Goal: Book appointment/travel/reservation

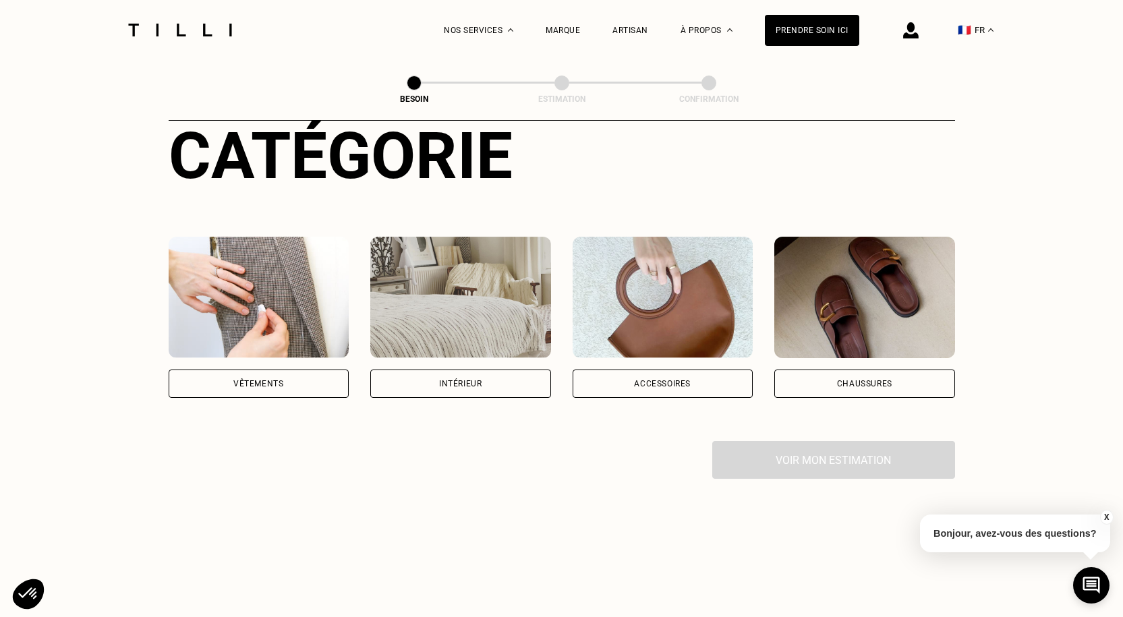
scroll to position [202, 0]
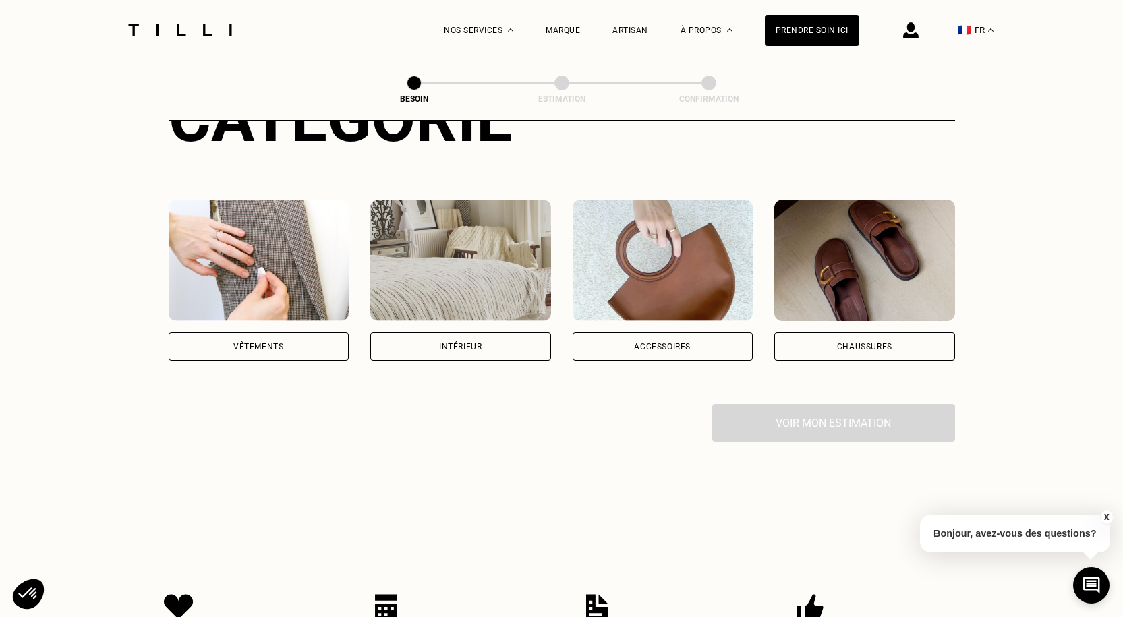
click at [248, 343] on div "Vêtements" at bounding box center [258, 347] width 50 height 8
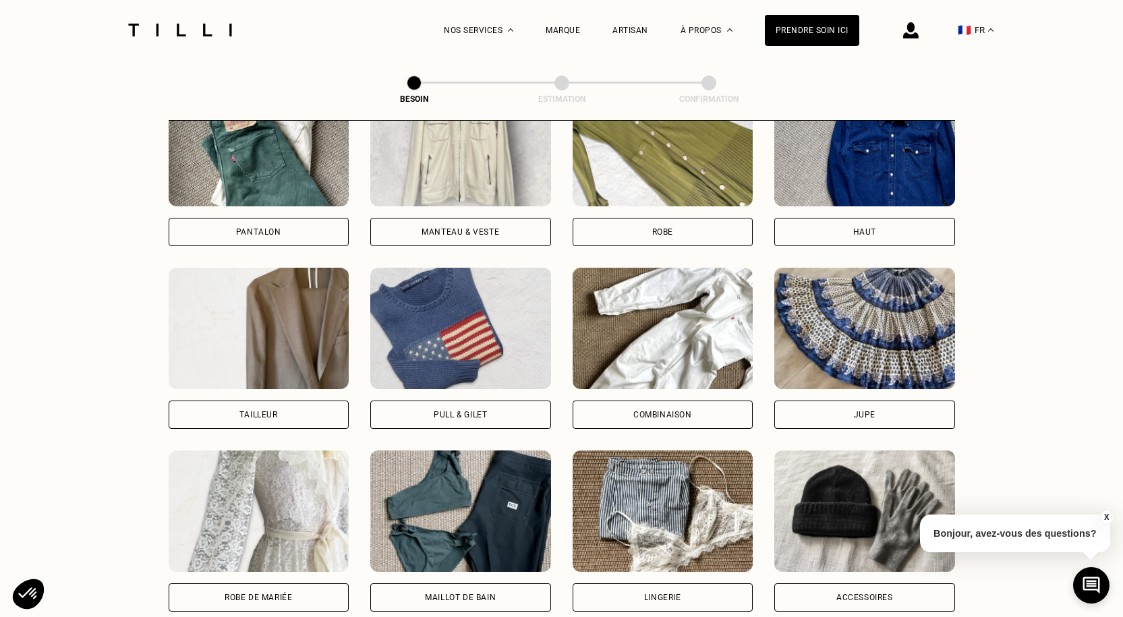
scroll to position [644, 0]
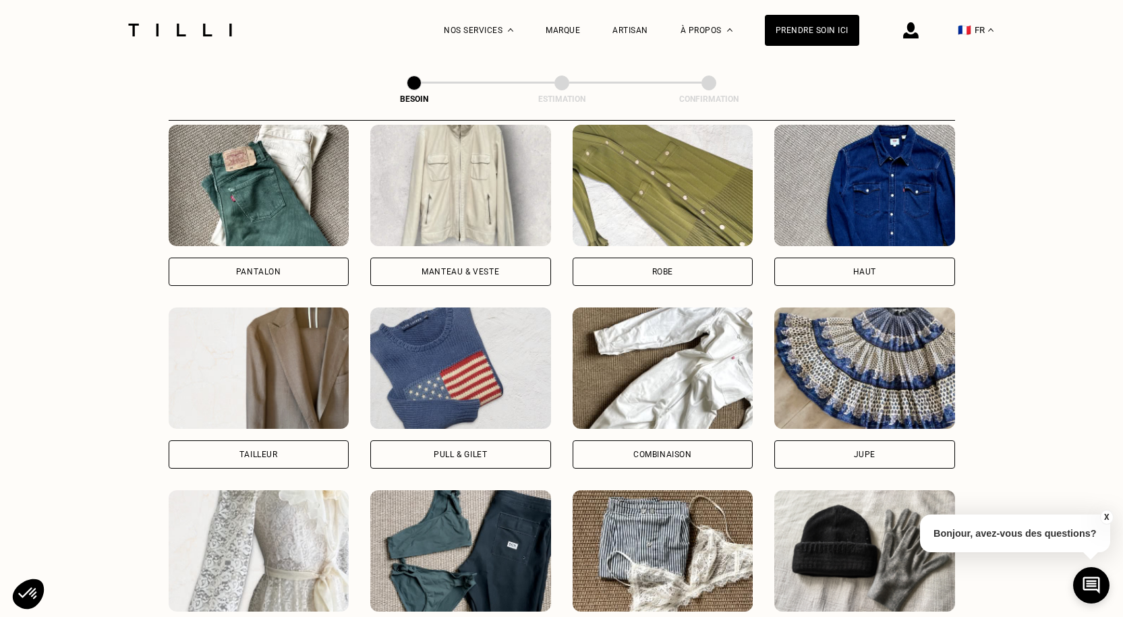
click at [456, 451] on div "Pull & gilet" at bounding box center [460, 455] width 53 height 8
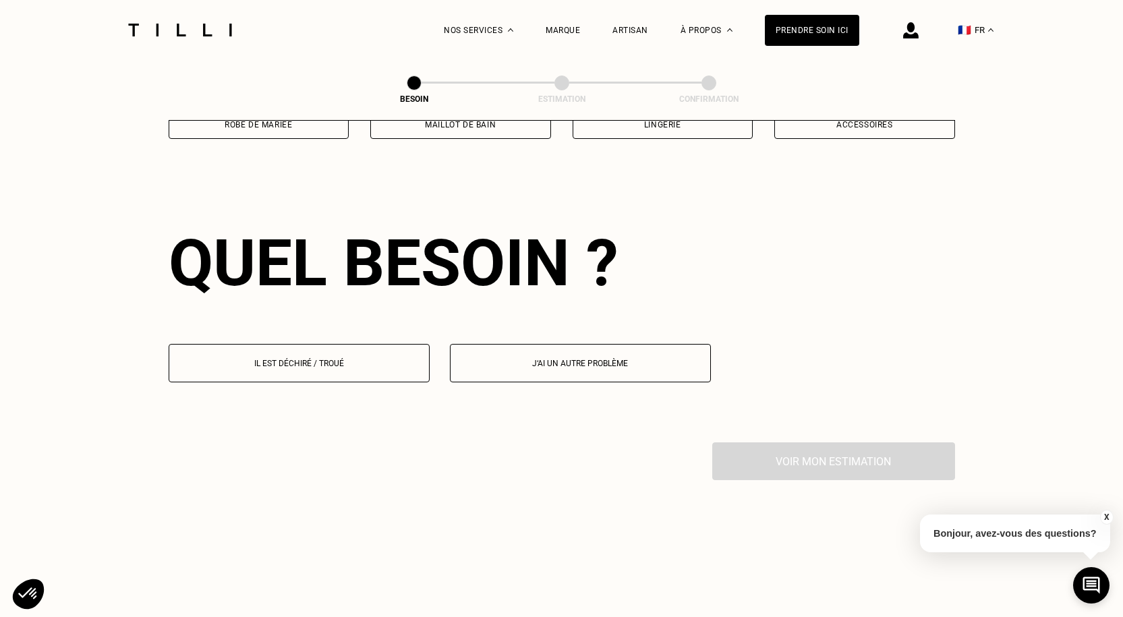
scroll to position [1175, 0]
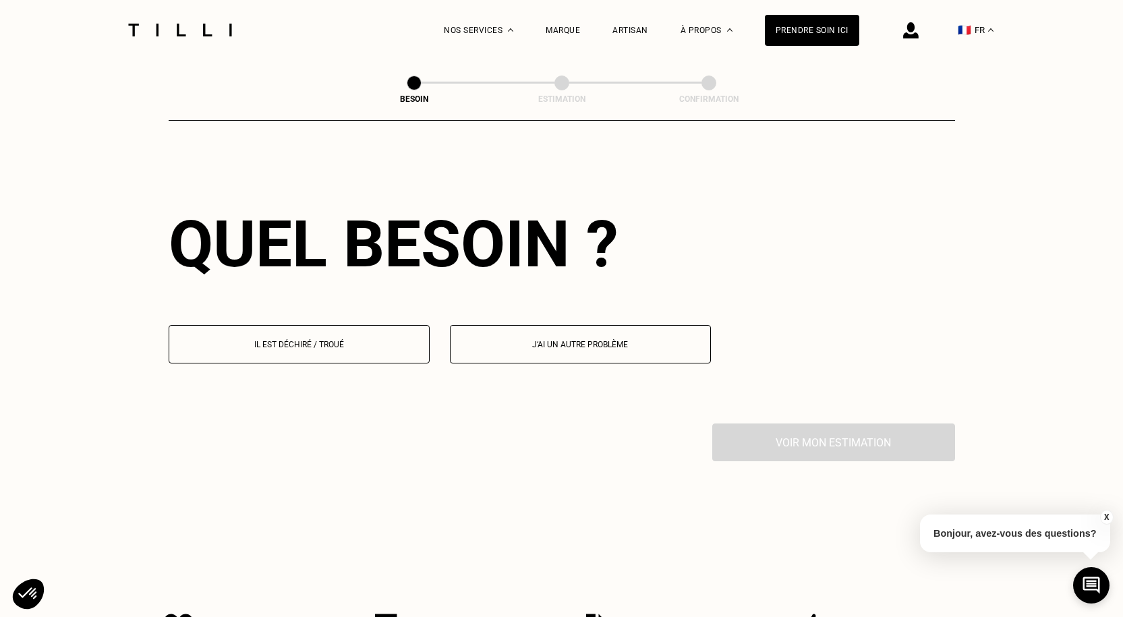
click at [322, 340] on p "Il est déchiré / troué" at bounding box center [299, 344] width 246 height 9
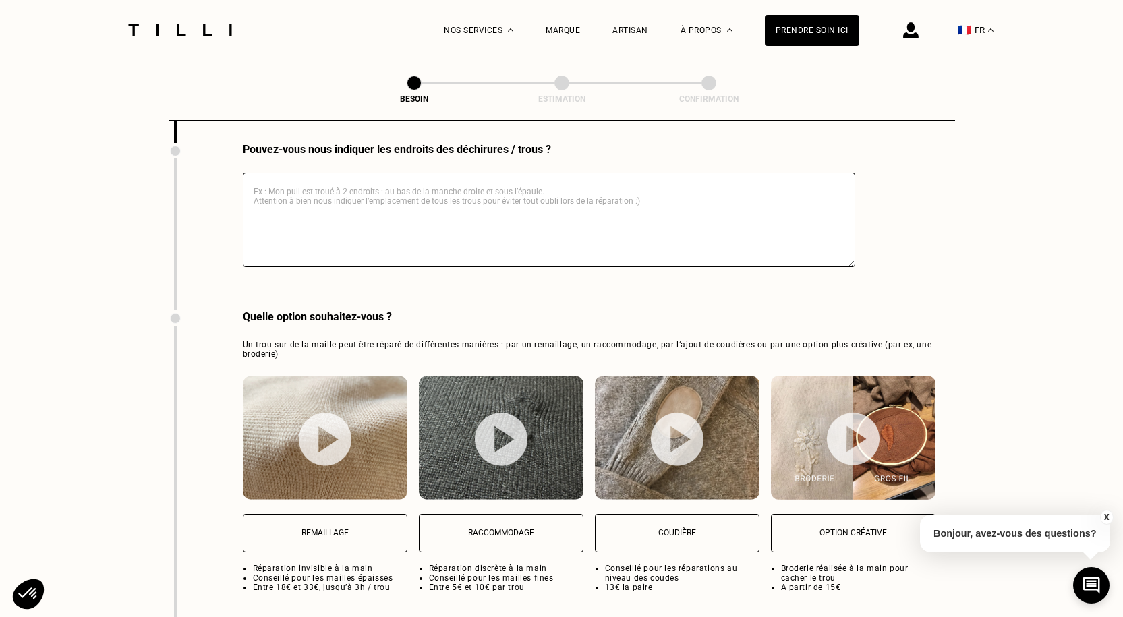
scroll to position [1573, 0]
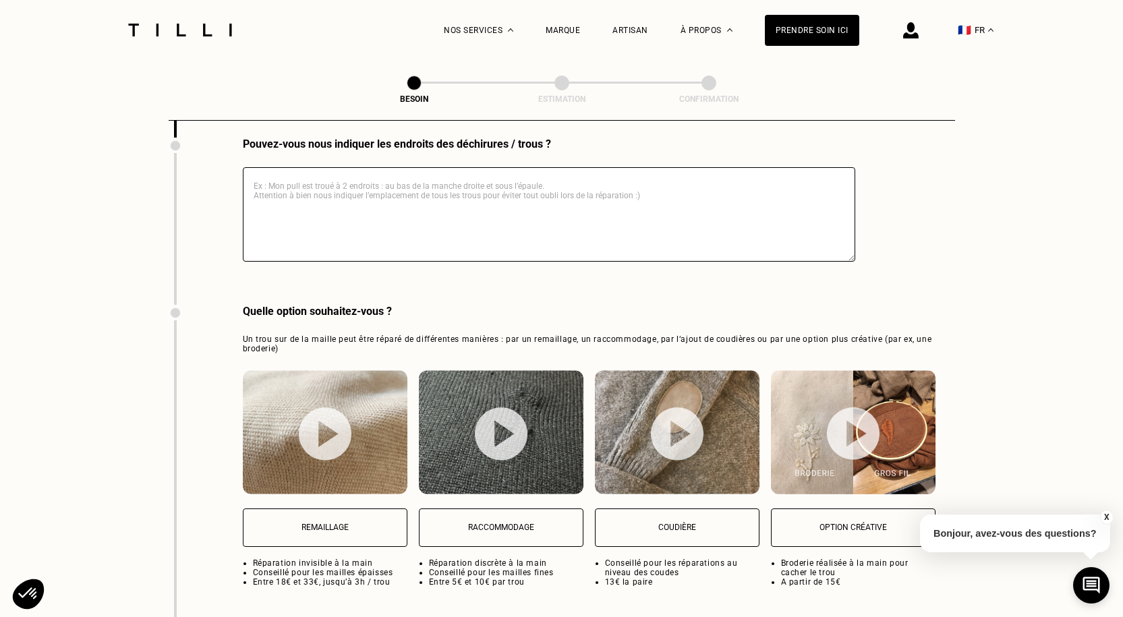
click at [323, 431] on img at bounding box center [325, 433] width 53 height 53
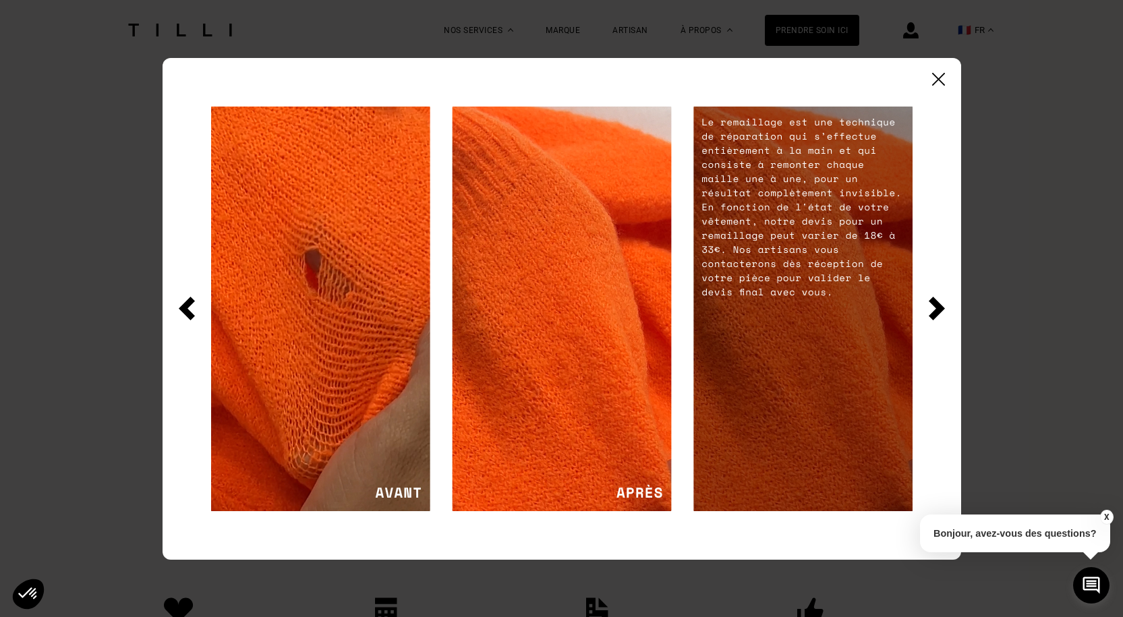
scroll to position [2042, 0]
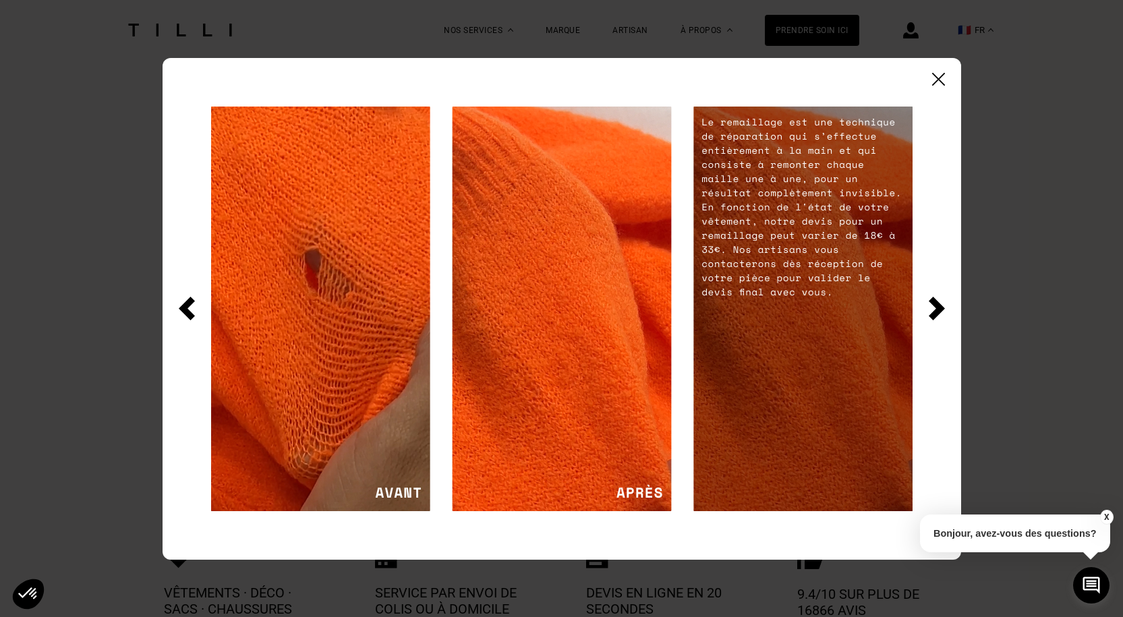
click at [934, 79] on img at bounding box center [938, 79] width 13 height 13
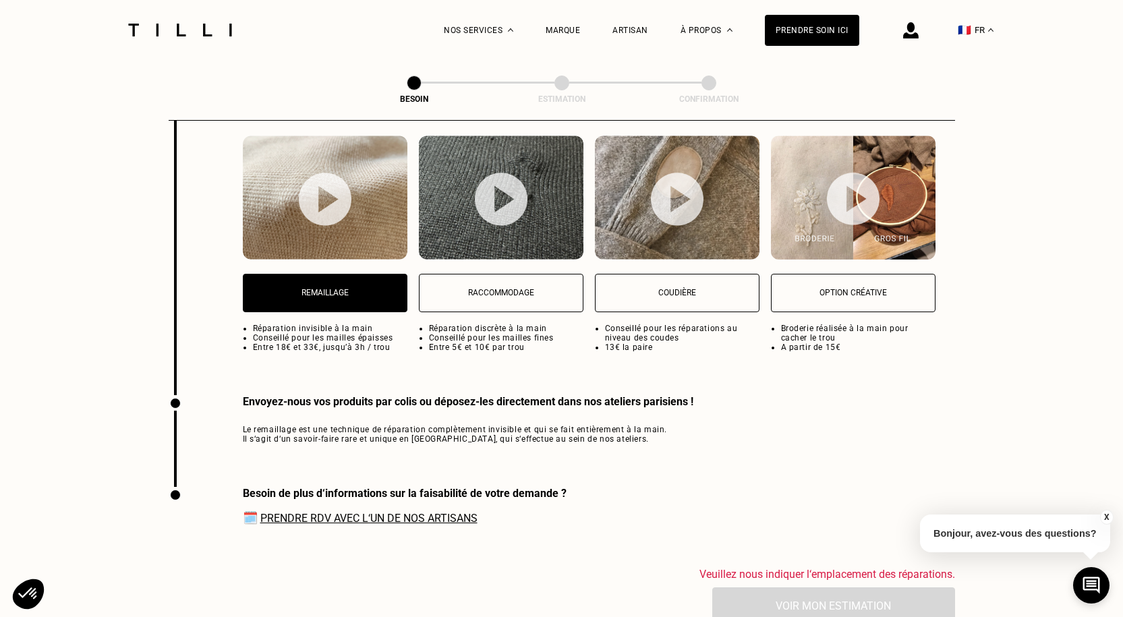
scroll to position [1840, 0]
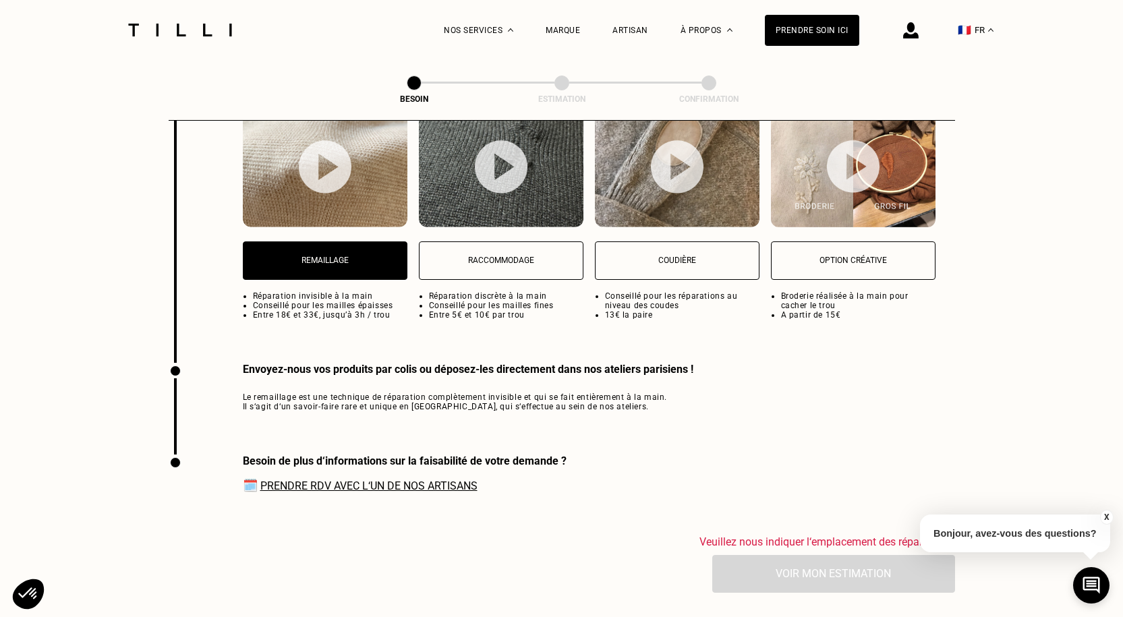
click at [360, 480] on link "Prendre RDV avec l‘un de nos artisans" at bounding box center [368, 486] width 217 height 13
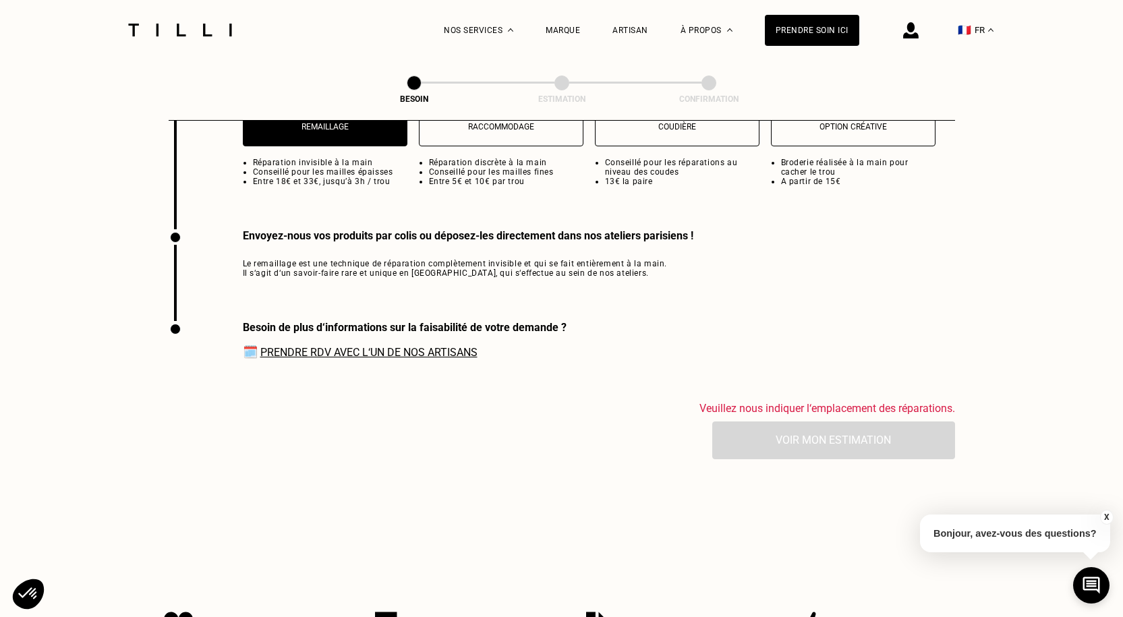
scroll to position [1975, 0]
click at [836, 433] on div "Veuillez nous indiquer l‘emplacement des réparations. Voir mon estimation" at bounding box center [562, 429] width 787 height 57
click at [814, 434] on div "Veuillez nous indiquer l‘emplacement des réparations. Voir mon estimation" at bounding box center [562, 429] width 787 height 57
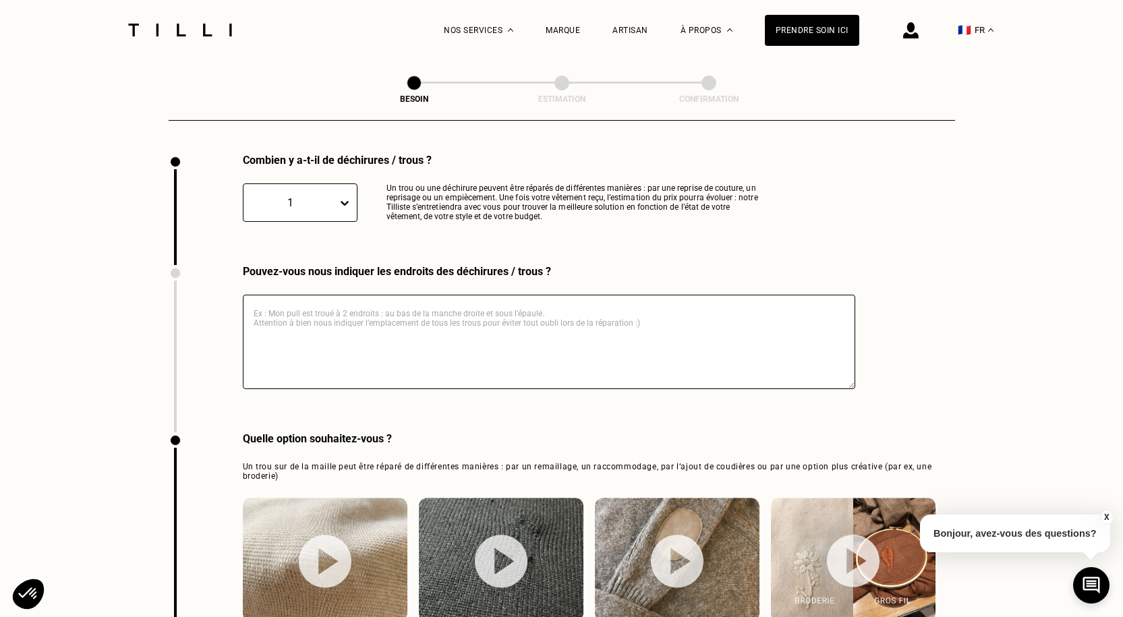
scroll to position [1435, 0]
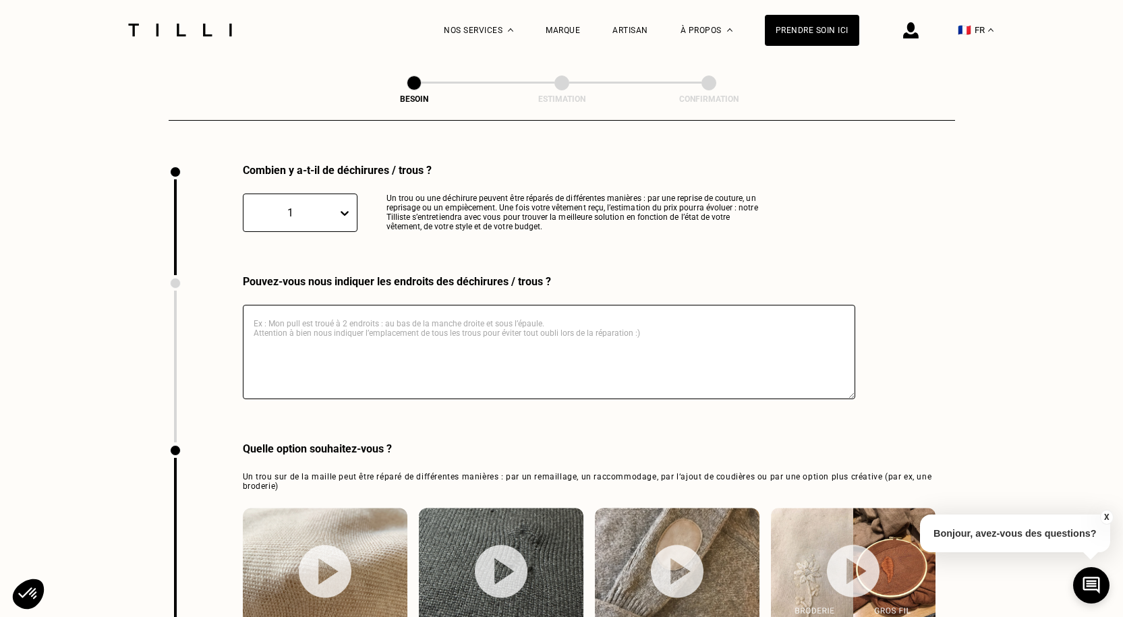
click at [333, 316] on textarea at bounding box center [549, 352] width 613 height 94
click at [313, 312] on textarea "mon pull a un petit trou de mite sur l'avant au niveau du coeur" at bounding box center [549, 352] width 613 height 94
type textarea "mon pull a 1 petit trou de mite sur l'avant au niveau du coeur"
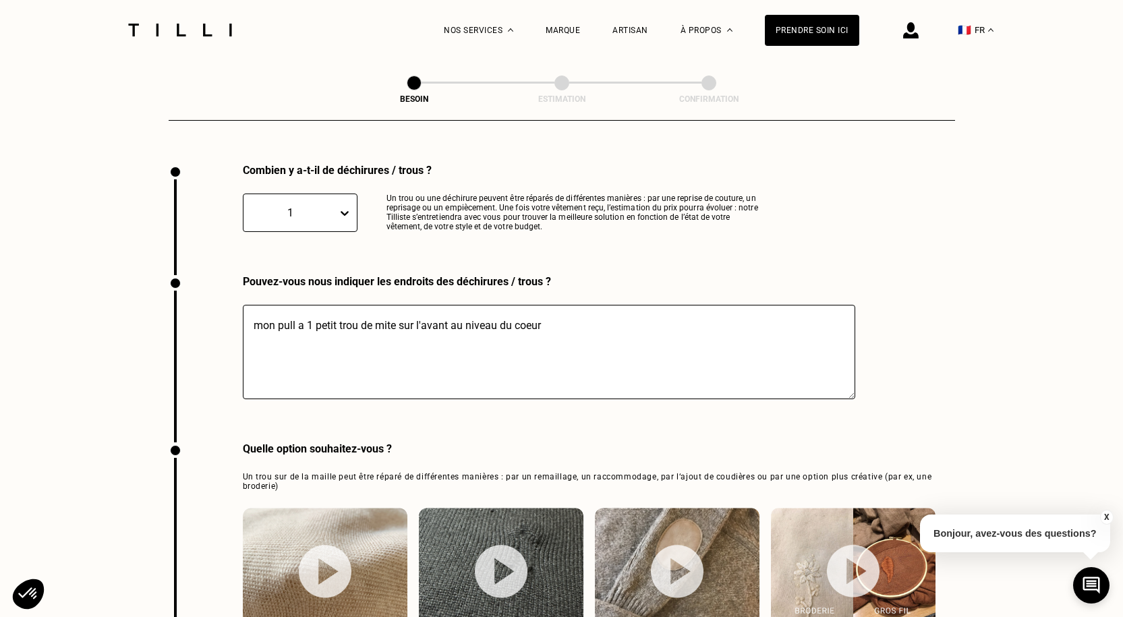
click at [937, 321] on div "Pouvez-vous nous indiquer les endroits des déchirures / trous ? mon pull a 1 pe…" at bounding box center [562, 358] width 787 height 167
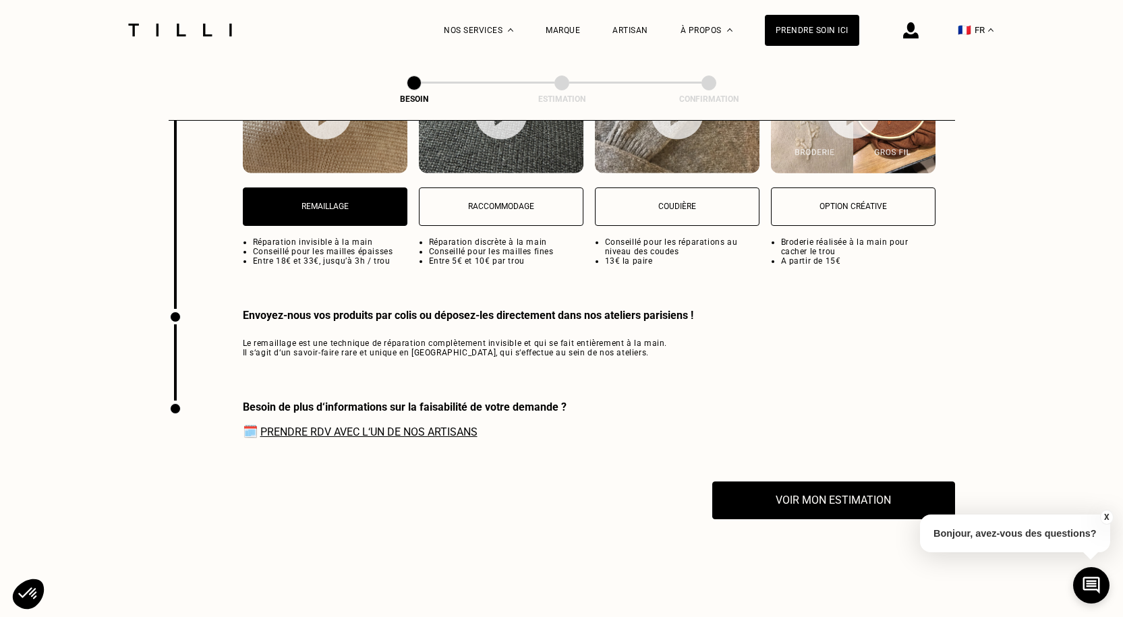
scroll to position [2042, 0]
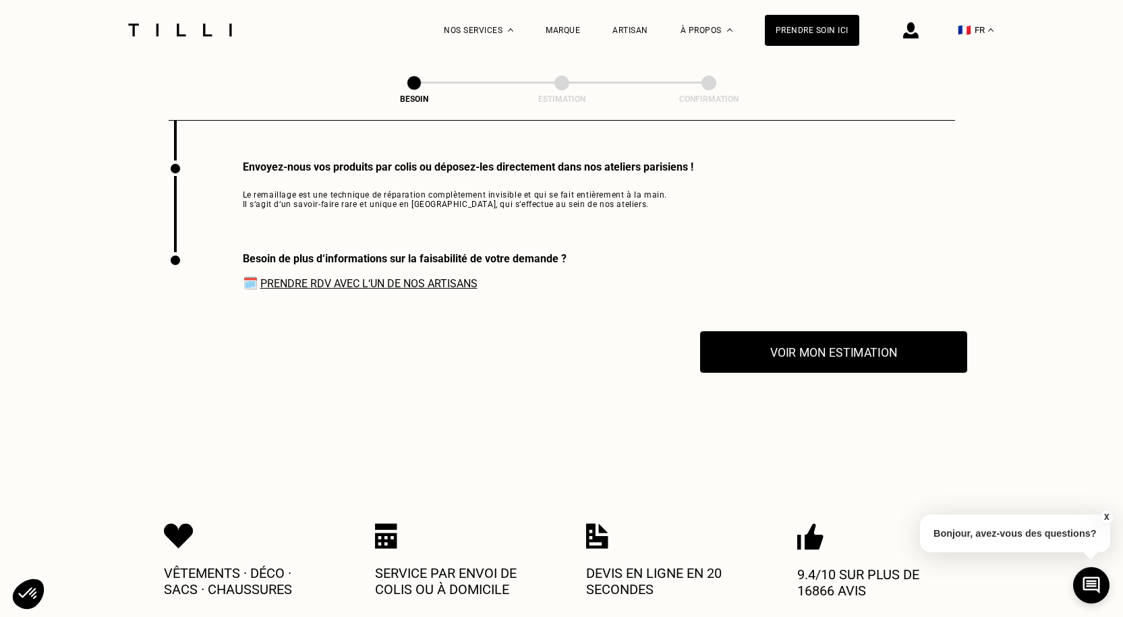
click at [831, 344] on button "Voir mon estimation" at bounding box center [833, 352] width 267 height 42
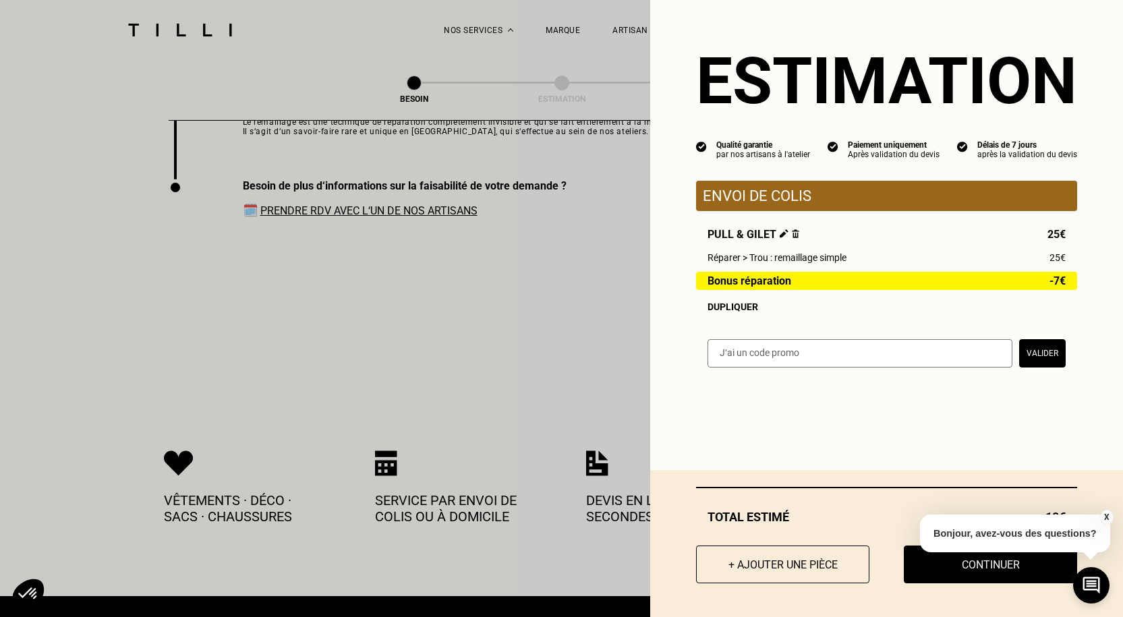
scroll to position [2177, 0]
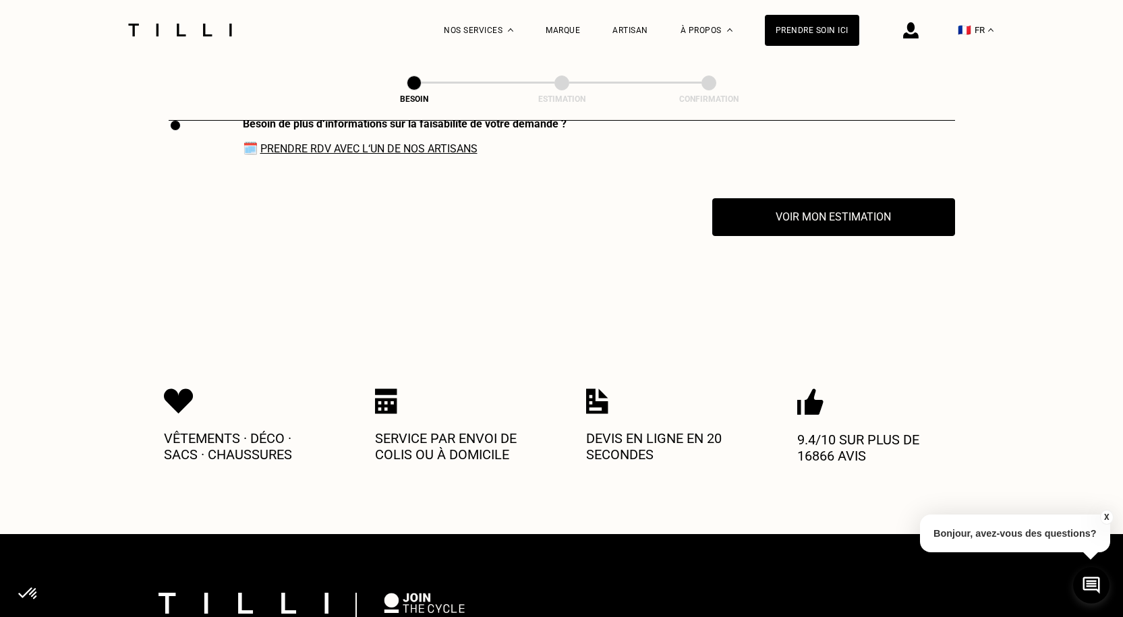
click at [991, 562] on div "X Bonjour, avez-vous des questions?" at bounding box center [1015, 531] width 190 height 63
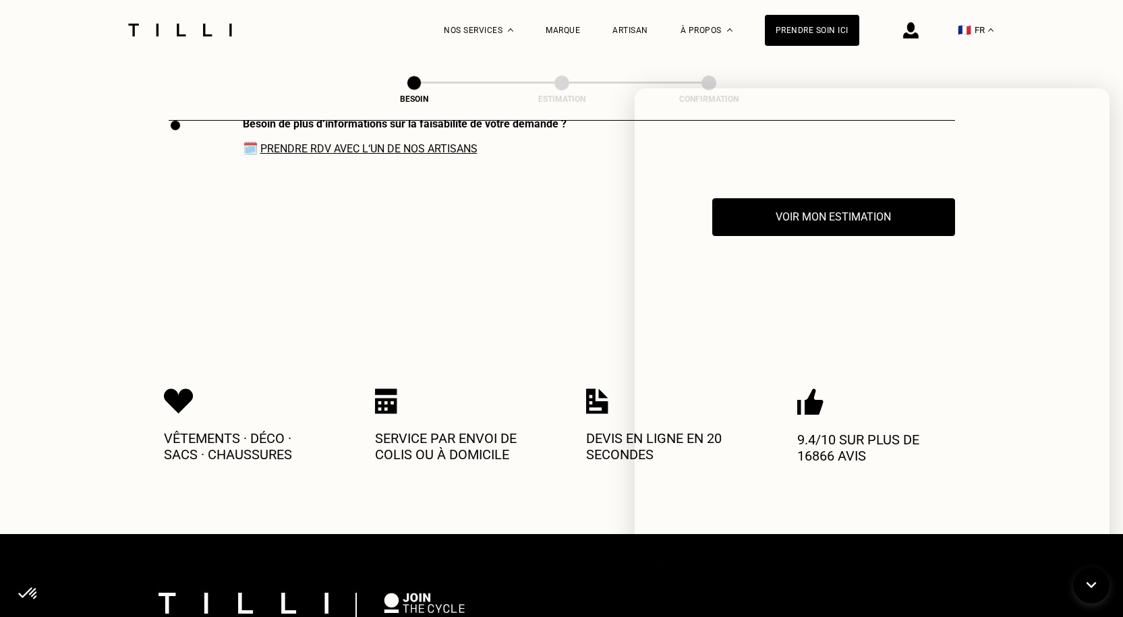
click at [1091, 582] on icon at bounding box center [1092, 586] width 22 height 36
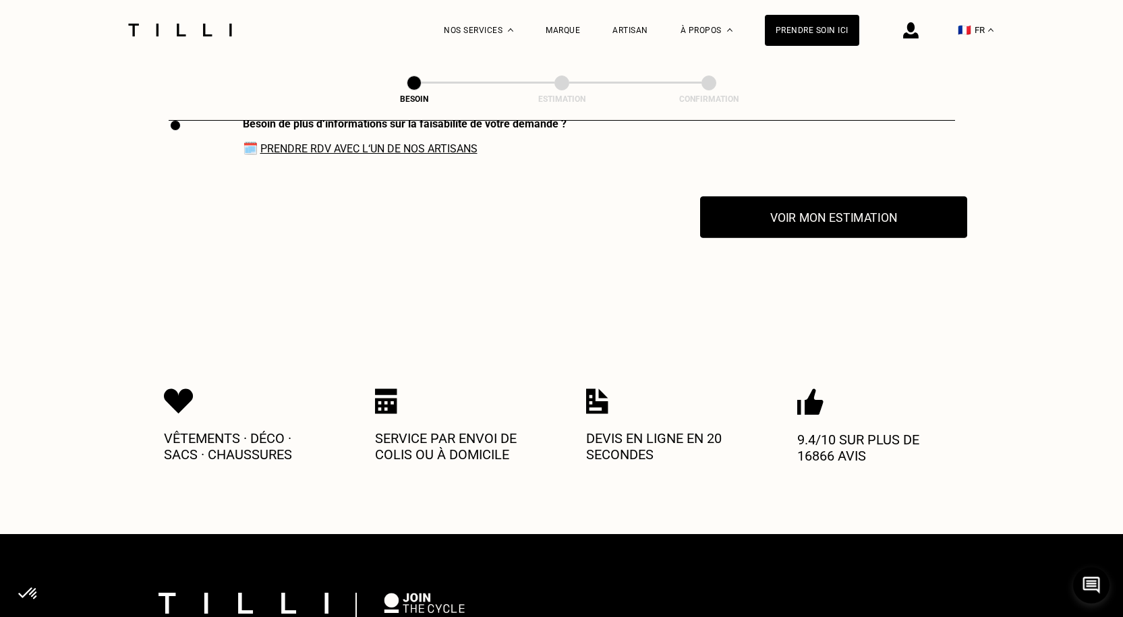
click at [855, 213] on button "Voir mon estimation" at bounding box center [833, 217] width 267 height 42
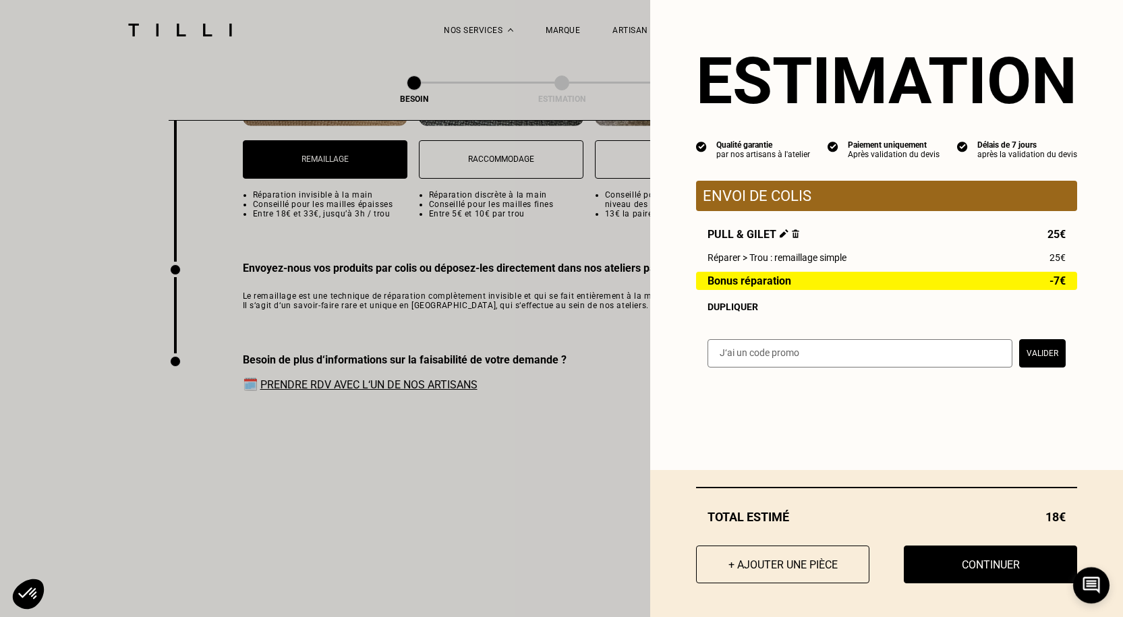
scroll to position [1918, 0]
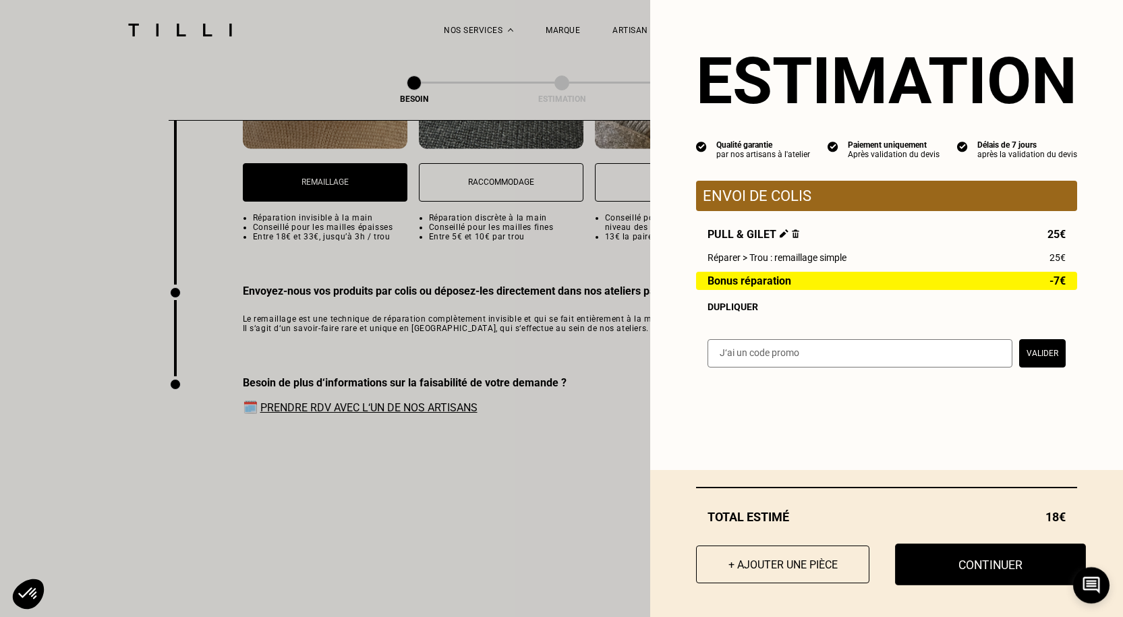
click at [895, 550] on button "Continuer" at bounding box center [990, 565] width 191 height 42
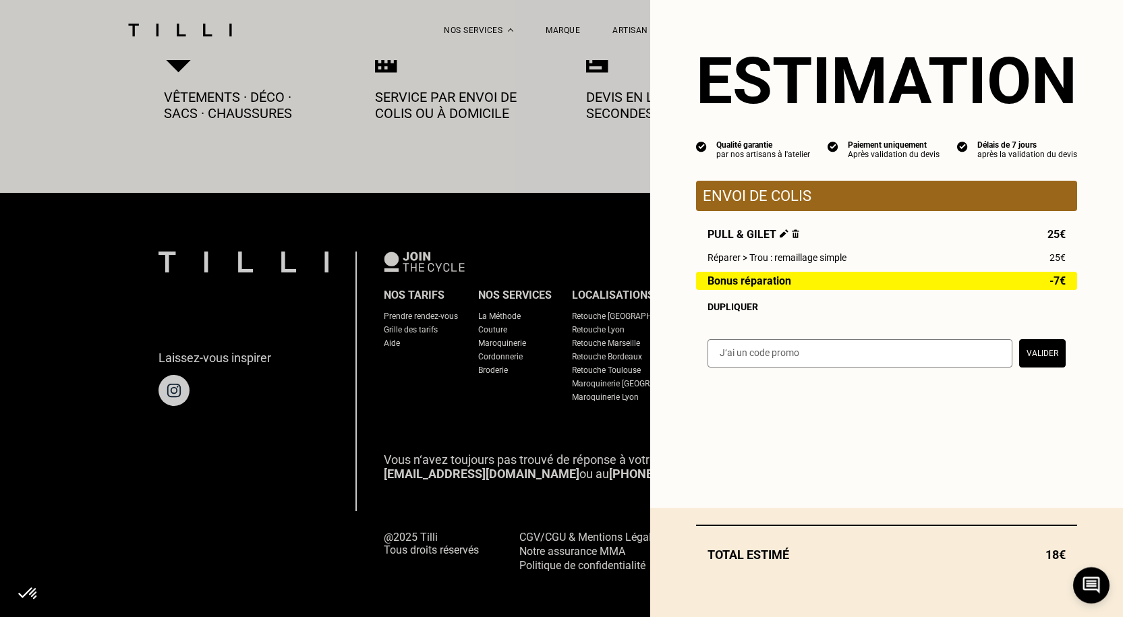
select select "FR"
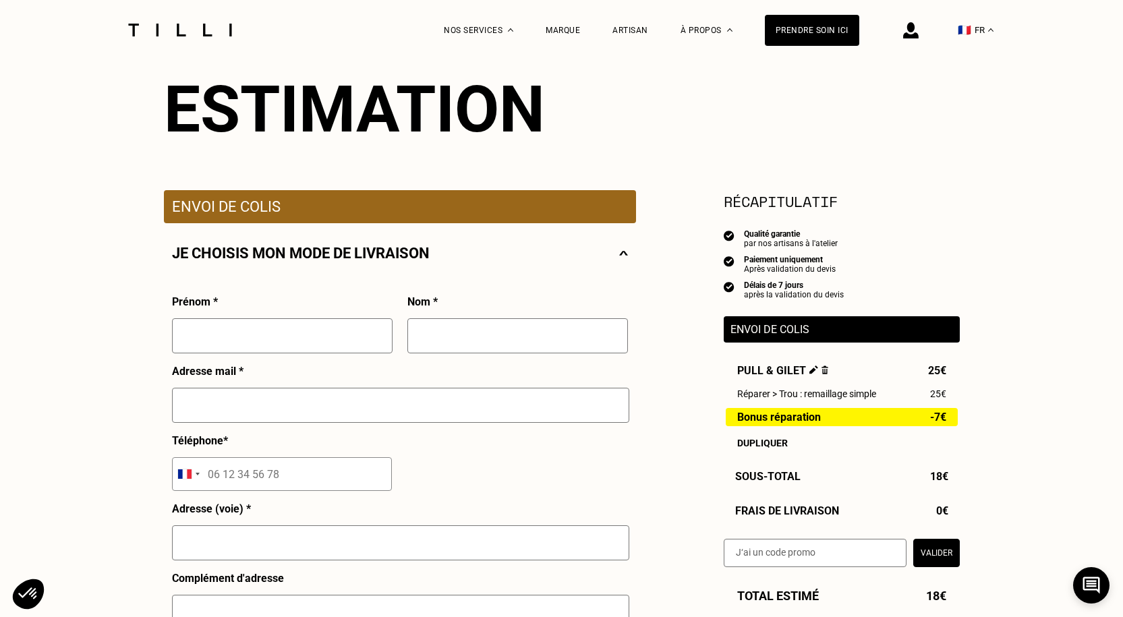
scroll to position [135, 0]
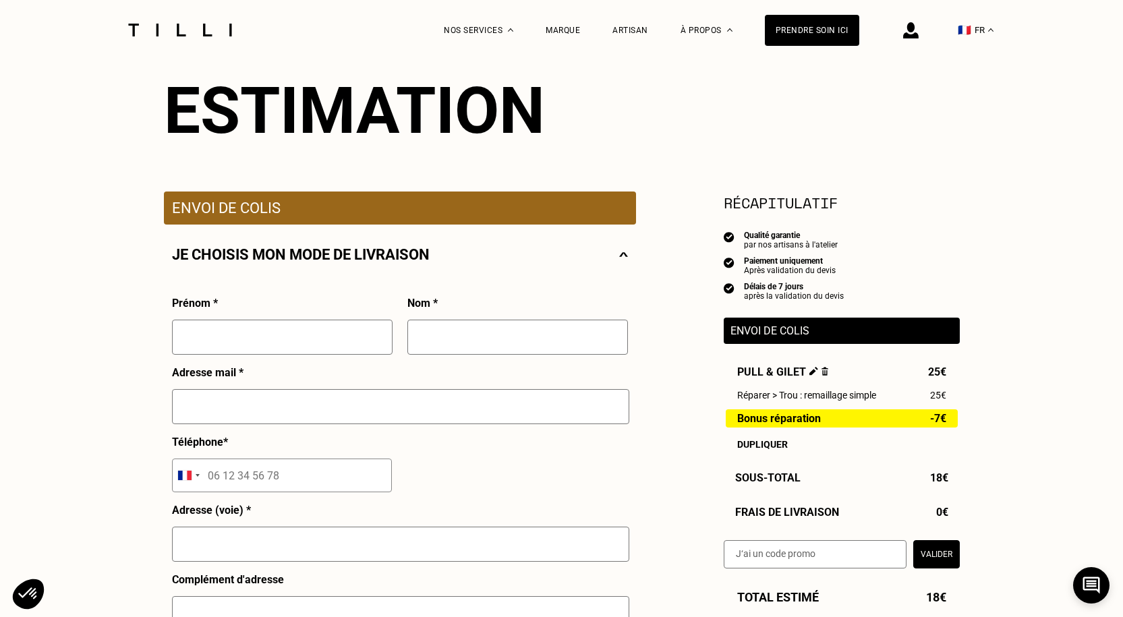
click at [248, 343] on input "text" at bounding box center [282, 337] width 221 height 35
type input "[PERSON_NAME]"
type input "SERVILLAT"
type input "[PERSON_NAME][EMAIL_ADDRESS][DOMAIN_NAME]"
type input "06 61 74 15 39"
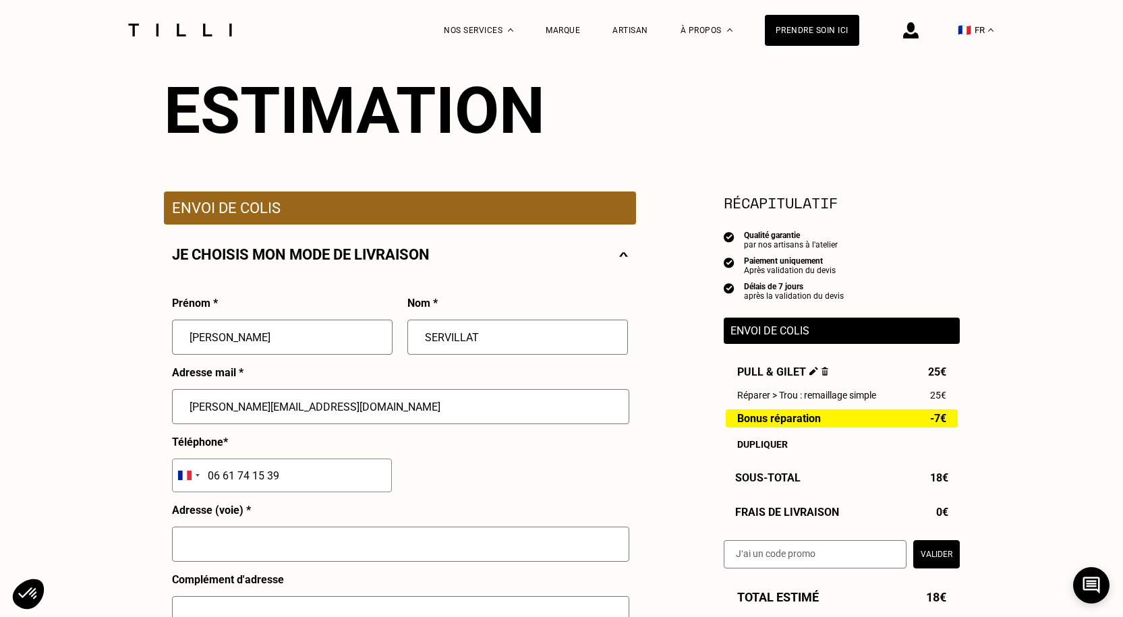
type input "[STREET_ADDRESS]"
type input "78121"
type input "Crespières"
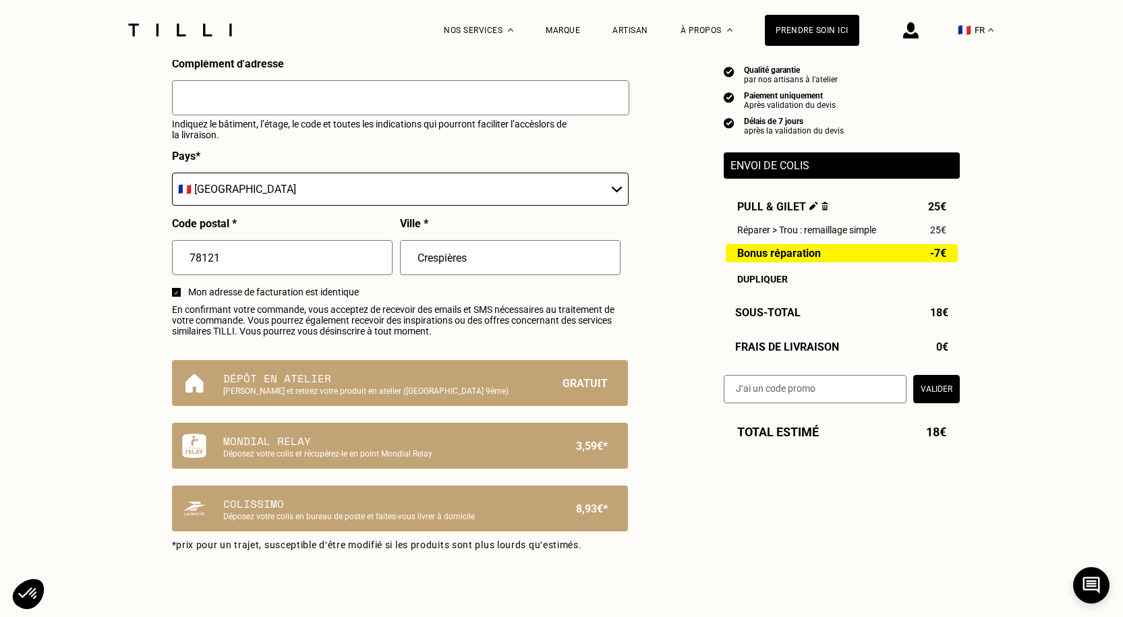
scroll to position [742, 0]
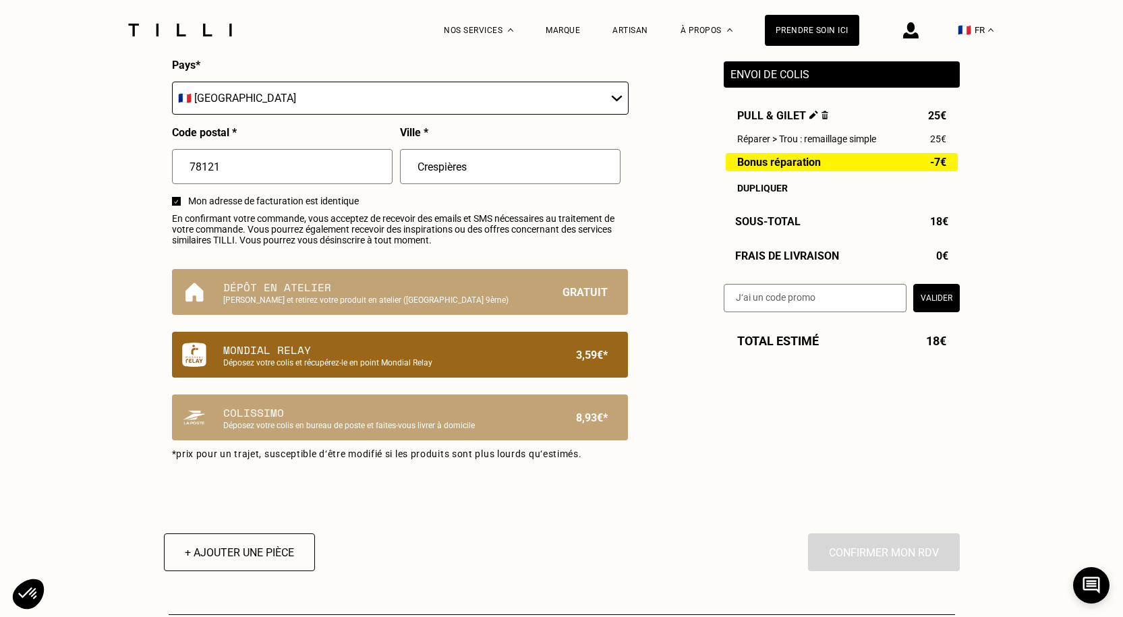
click at [360, 357] on p "Mondial Relay" at bounding box center [377, 350] width 308 height 16
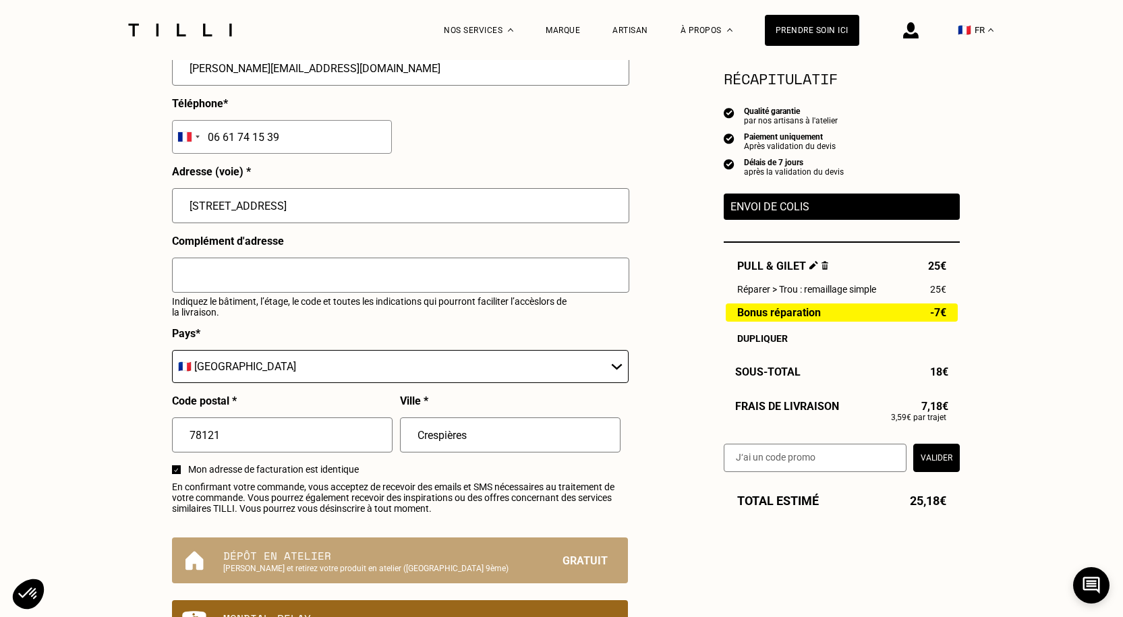
scroll to position [472, 0]
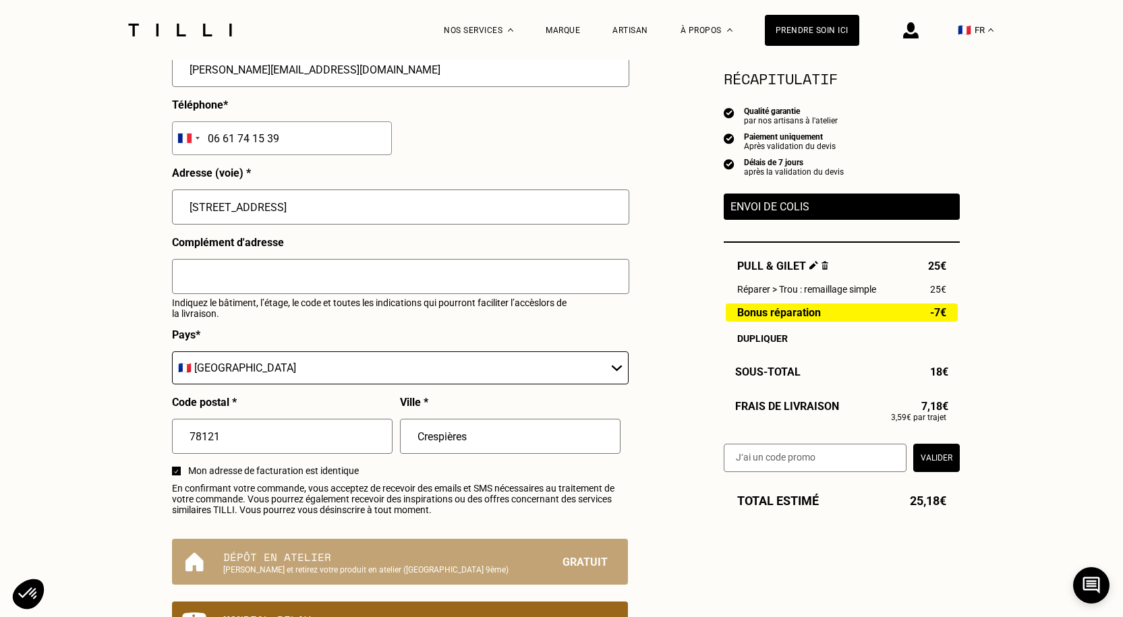
click at [948, 453] on button "Valider" at bounding box center [936, 458] width 47 height 28
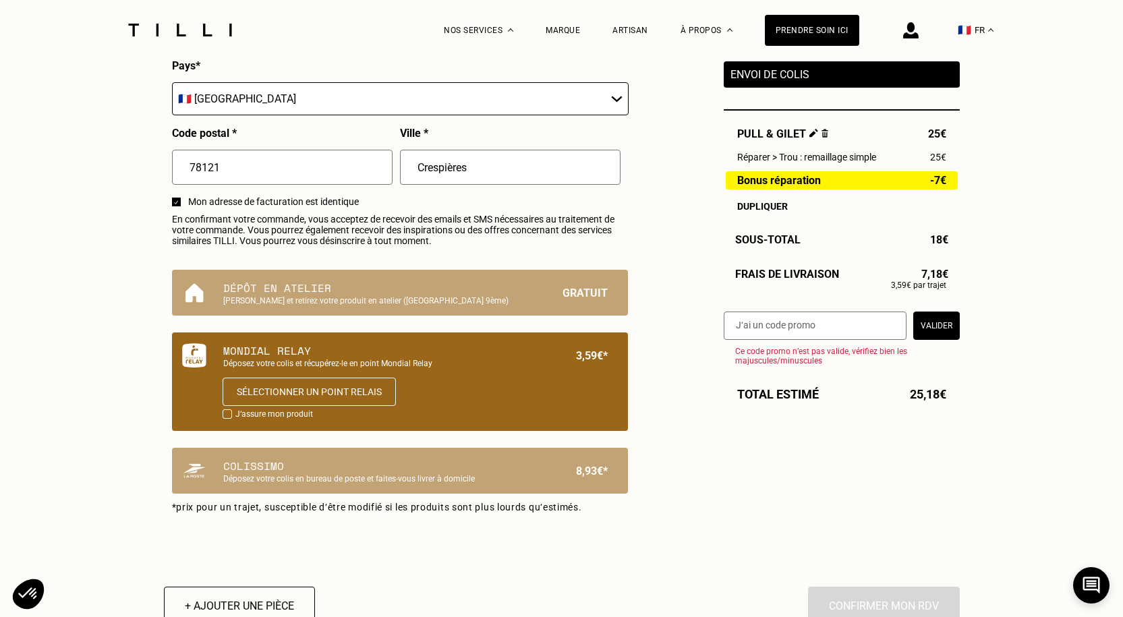
scroll to position [742, 0]
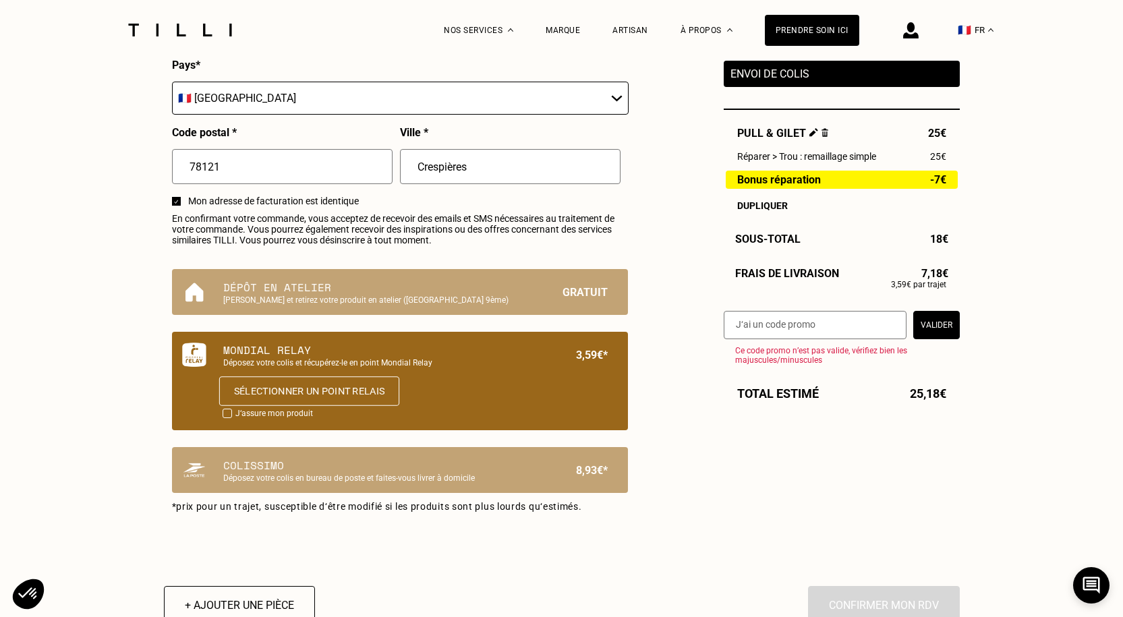
click at [309, 402] on button "Sélectionner un point relais" at bounding box center [309, 391] width 180 height 30
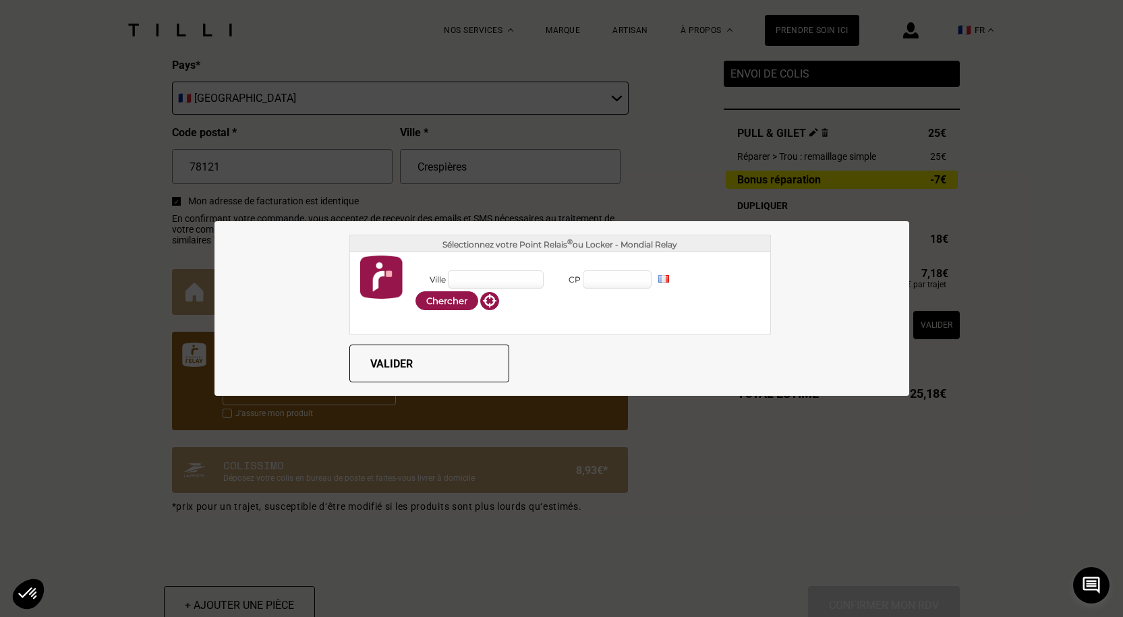
click at [483, 285] on input "Ville" at bounding box center [496, 280] width 96 height 18
type input "Crespières"
type input "78121"
click at [617, 324] on div "Crespières (78121)" at bounding box center [668, 321] width 169 height 14
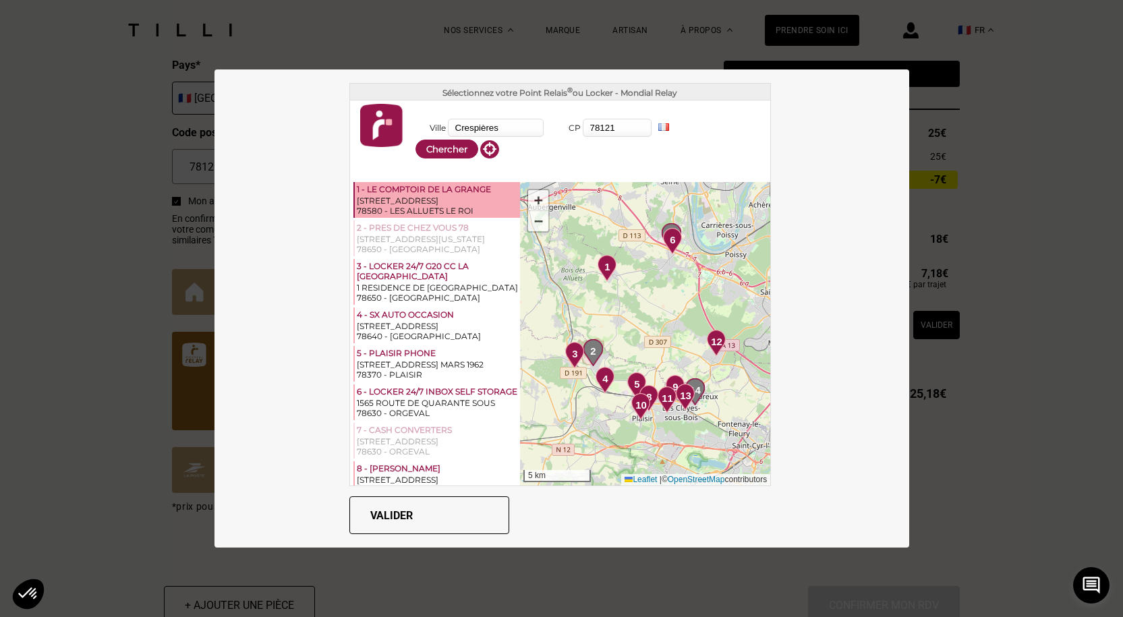
click at [407, 197] on div "[STREET_ADDRESS]" at bounding box center [437, 201] width 161 height 10
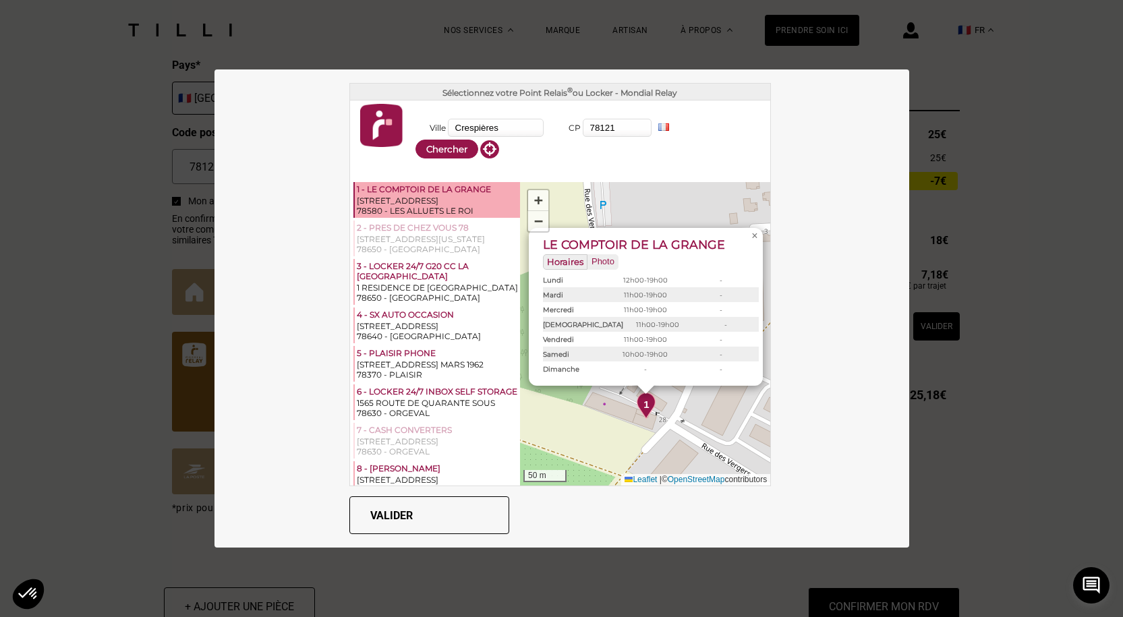
click at [417, 517] on button "Valider" at bounding box center [429, 516] width 160 height 38
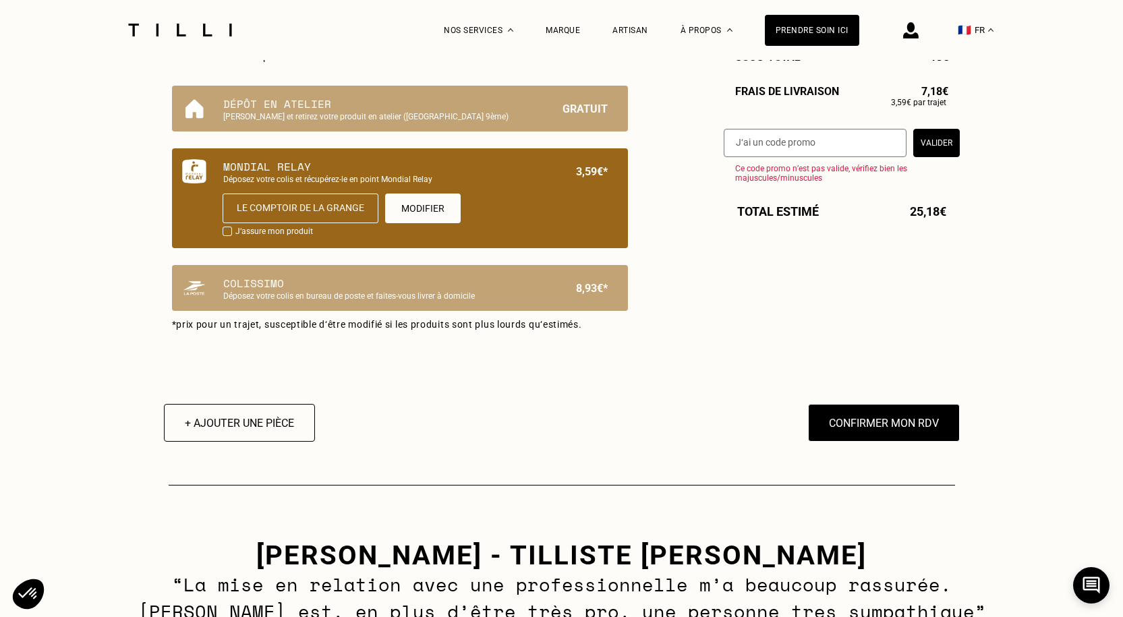
scroll to position [944, 0]
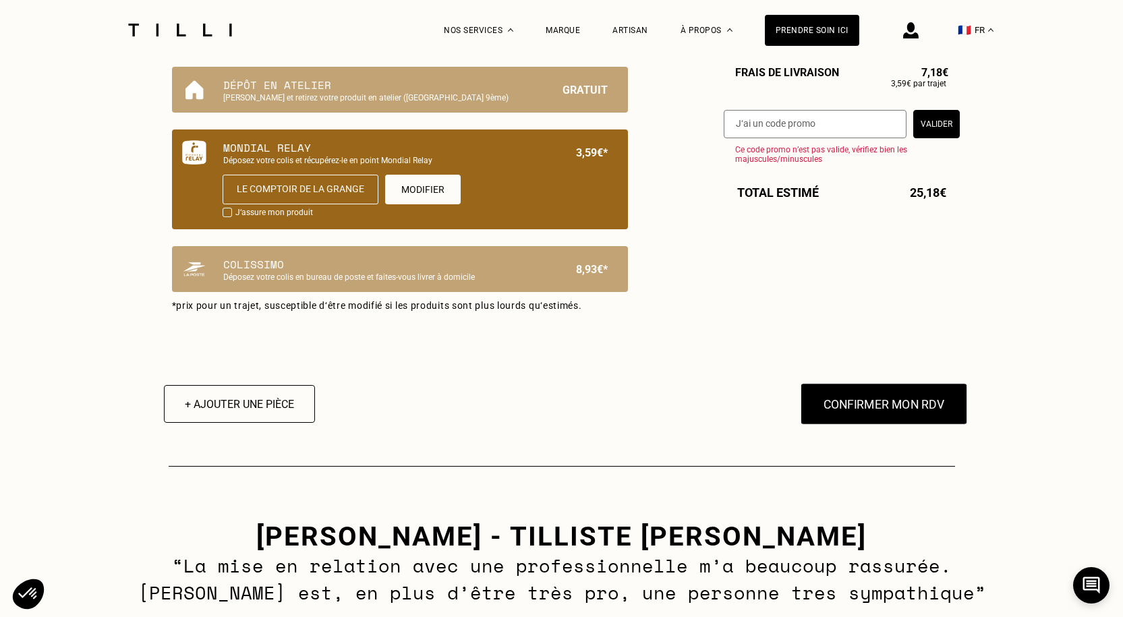
click at [887, 412] on button "Confirmer mon RDV" at bounding box center [883, 404] width 167 height 42
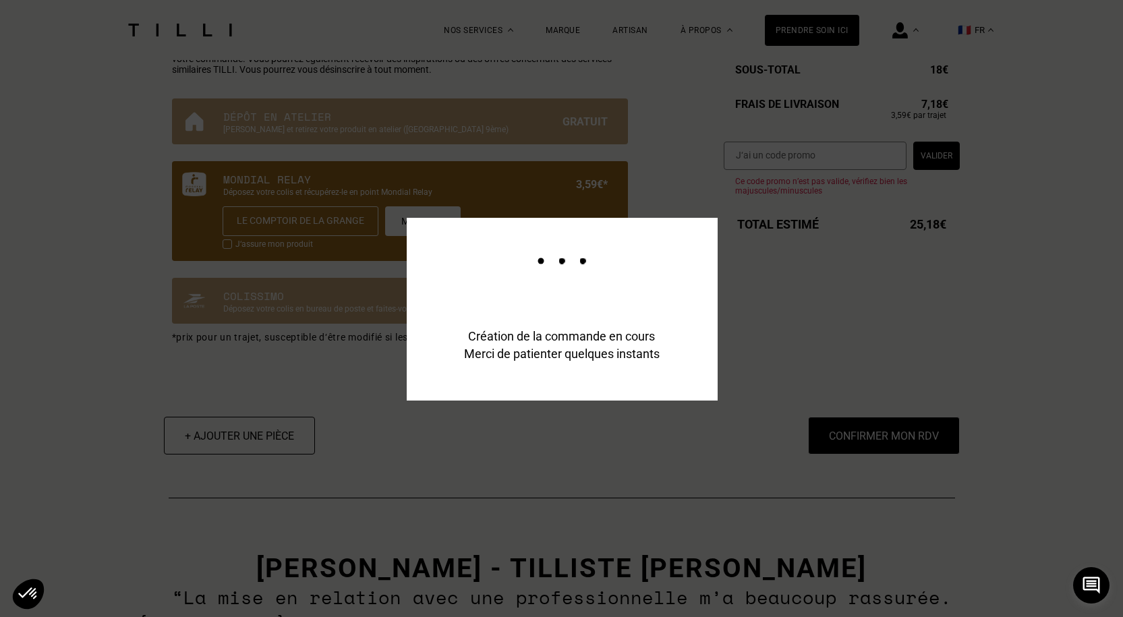
scroll to position [978, 0]
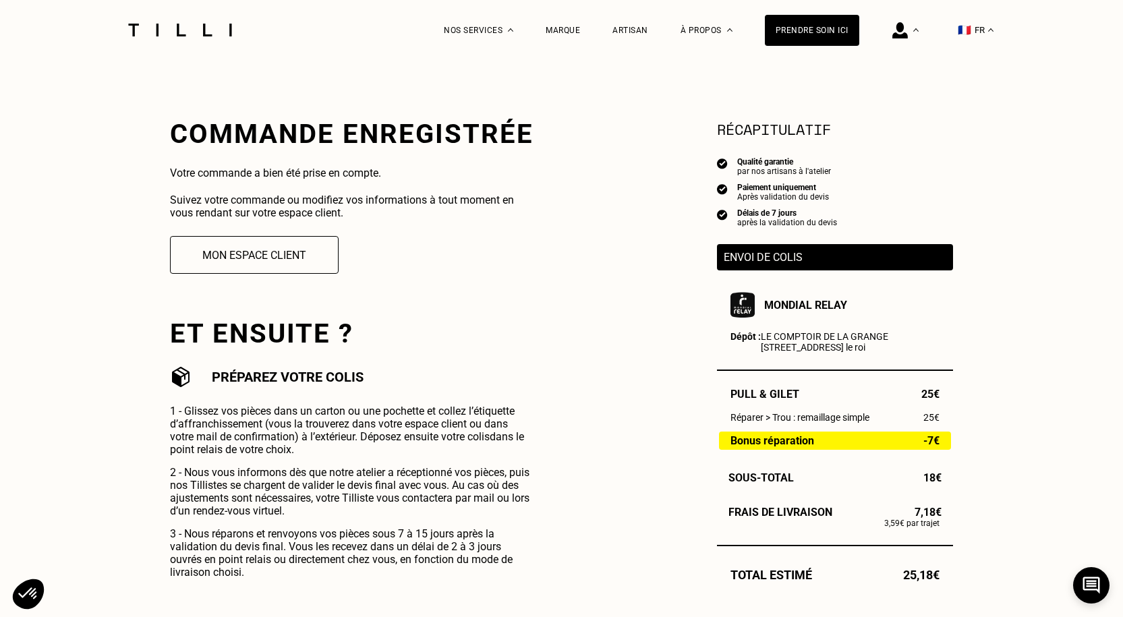
scroll to position [202, 0]
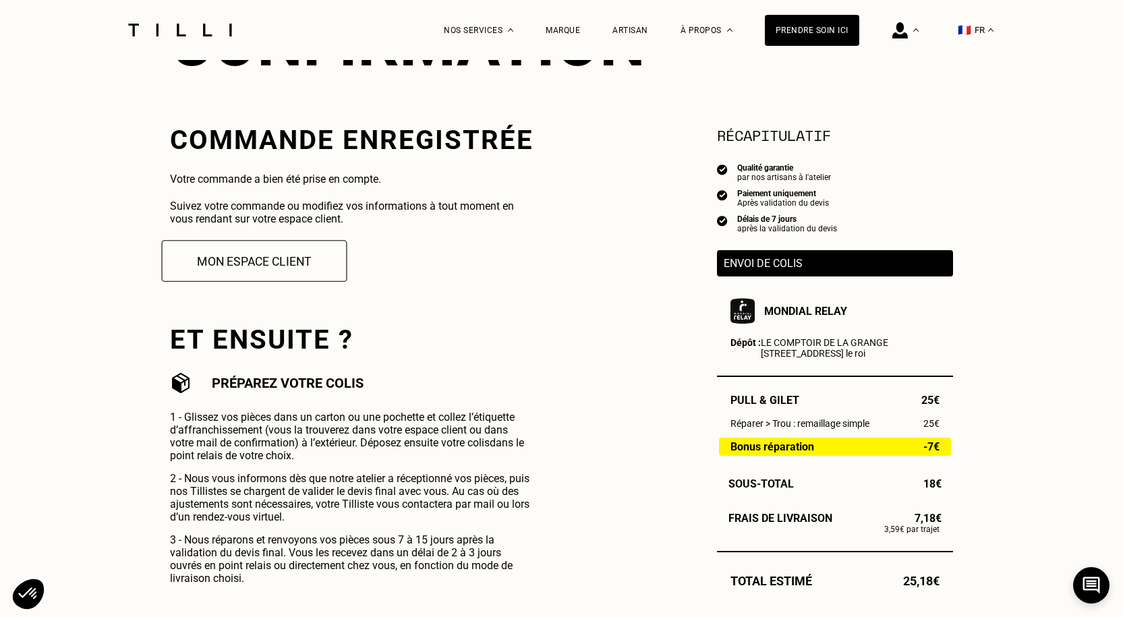
click at [236, 265] on button "Mon espace client" at bounding box center [255, 261] width 186 height 42
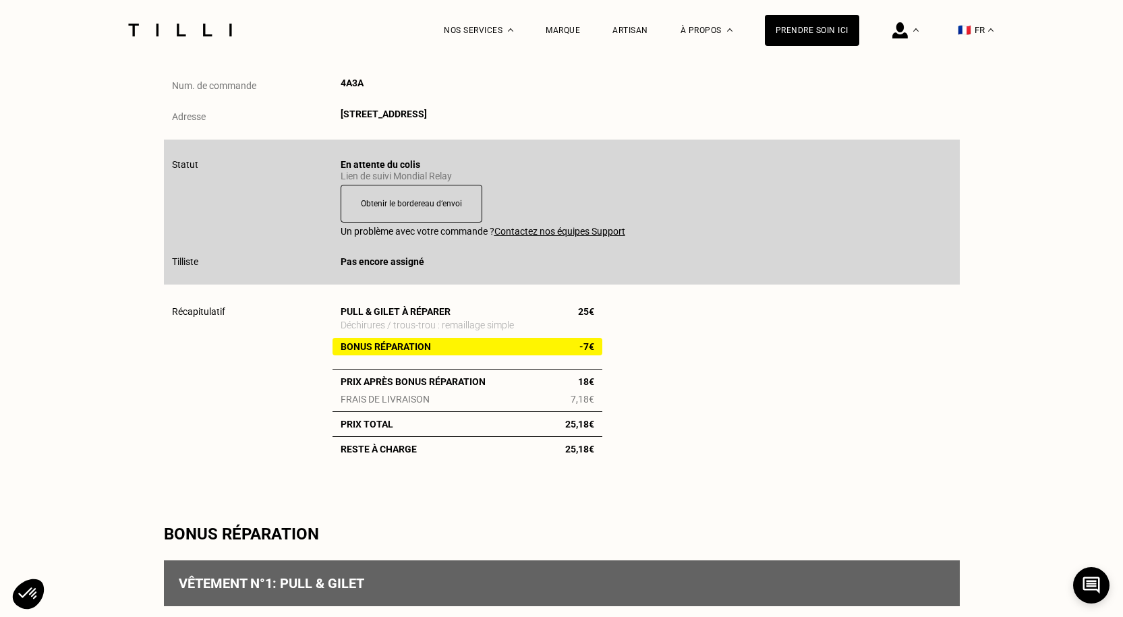
scroll to position [202, 0]
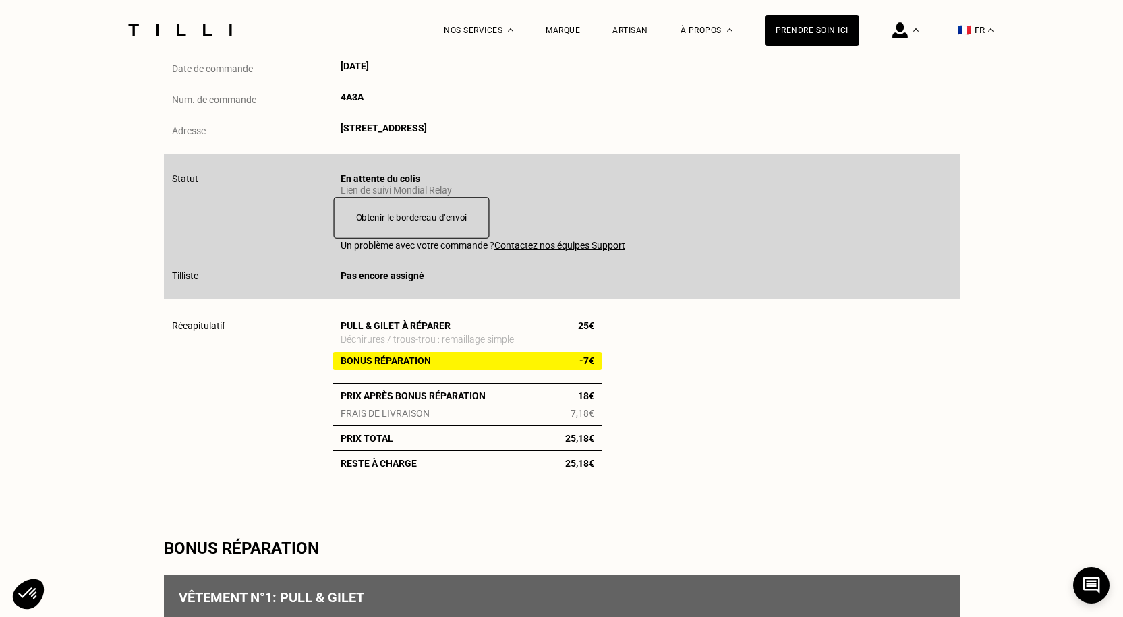
click at [426, 221] on button "Obtenir le bordereau d‘envoi" at bounding box center [411, 218] width 156 height 42
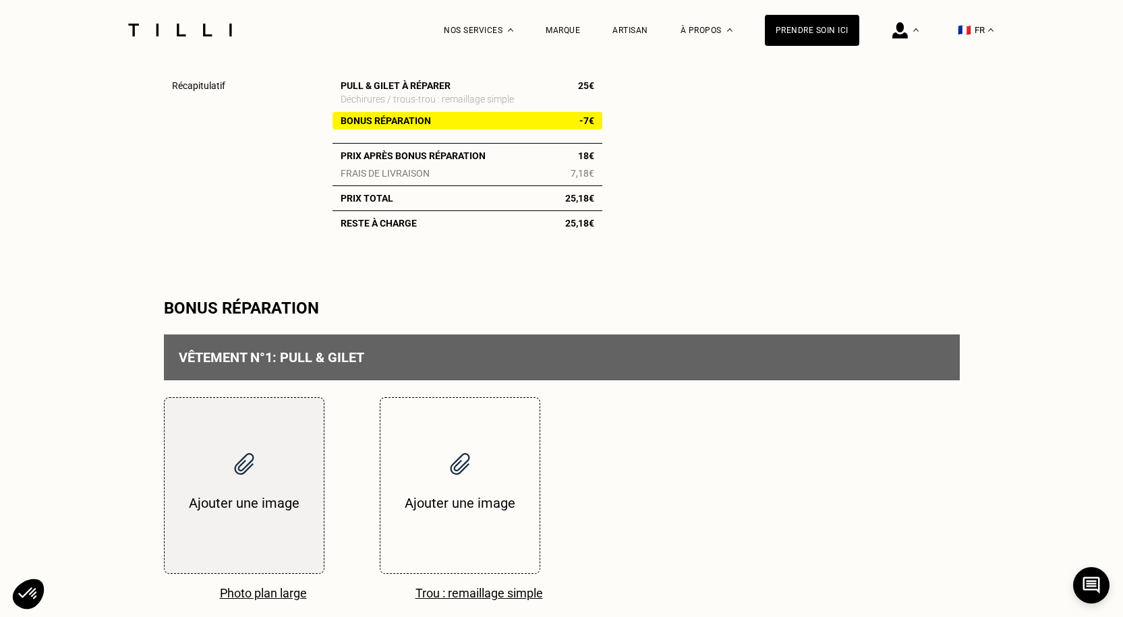
scroll to position [472, 0]
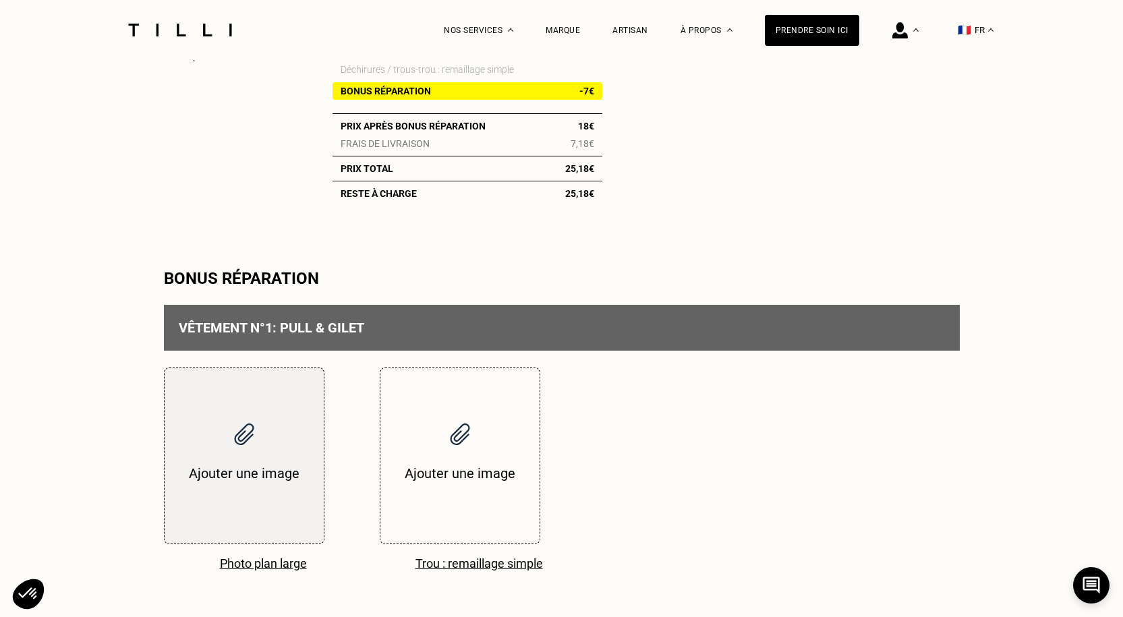
click at [255, 450] on input "file" at bounding box center [244, 455] width 159 height 175
type input "C:\fakepath\Image (48).jpg"
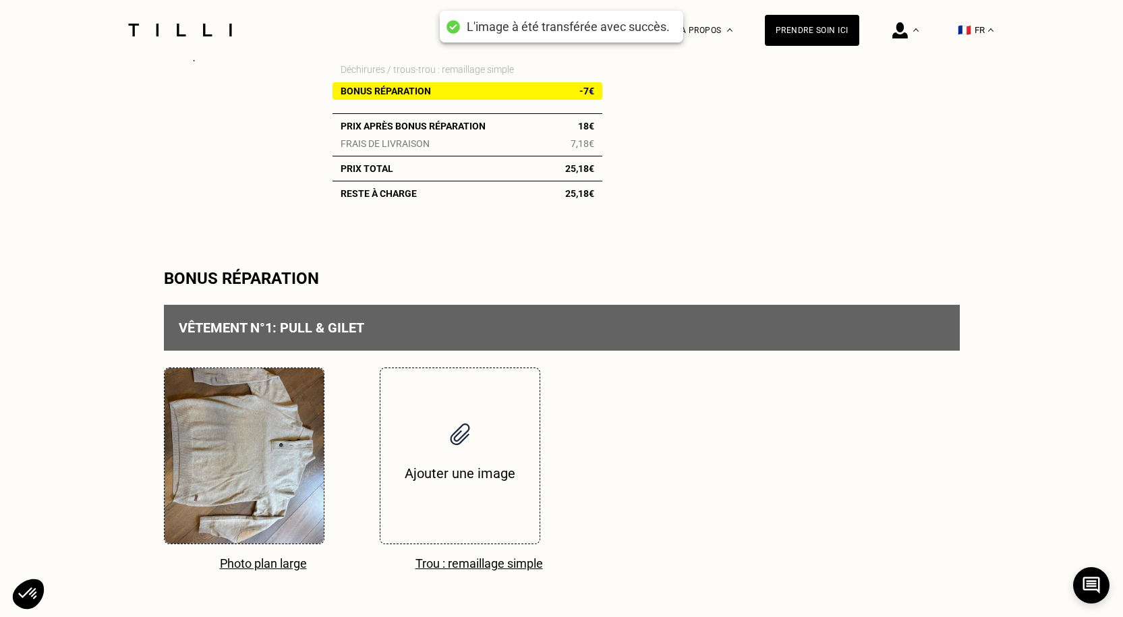
click at [456, 477] on input "file" at bounding box center [459, 455] width 159 height 175
type input "C:\fakepath\Image (49).jpg"
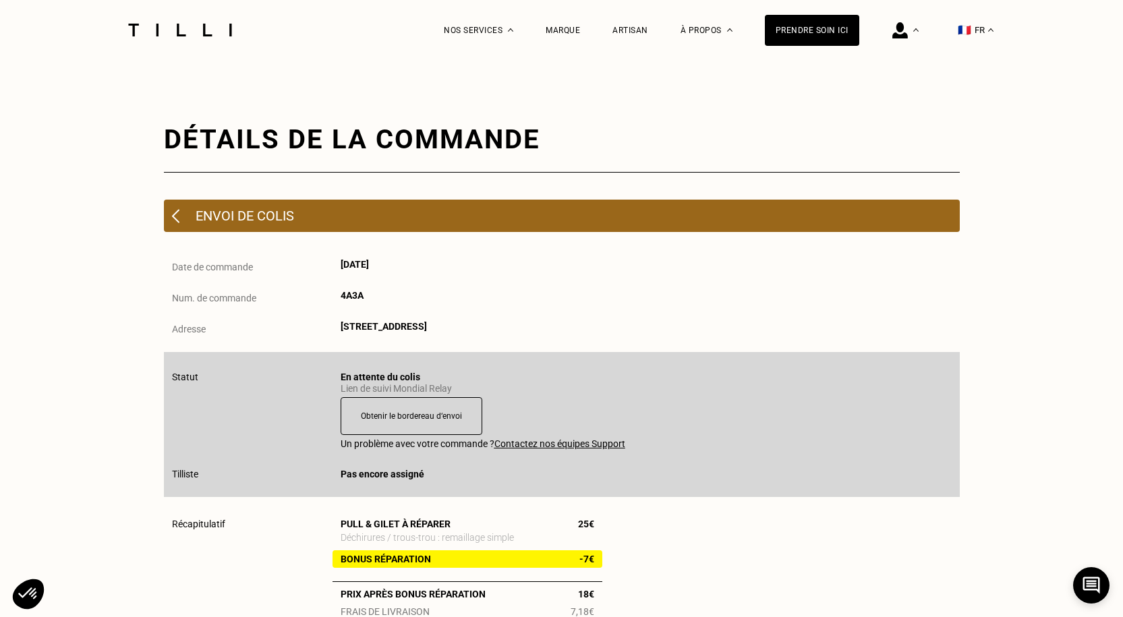
scroll to position [0, 0]
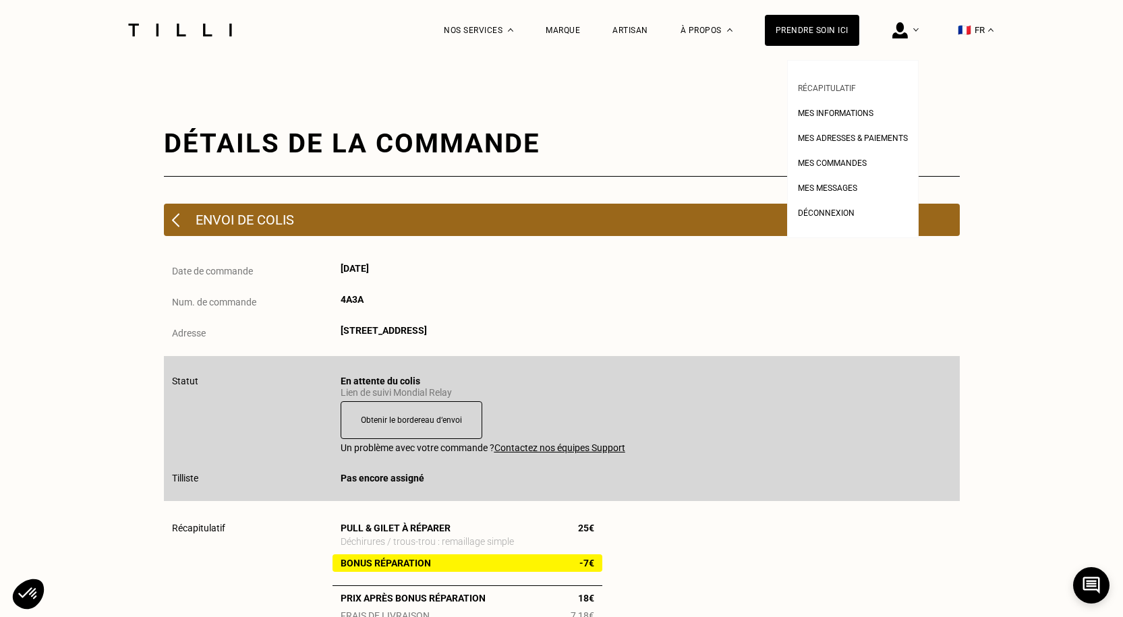
click at [844, 84] on span "Récapitulatif" at bounding box center [827, 88] width 58 height 9
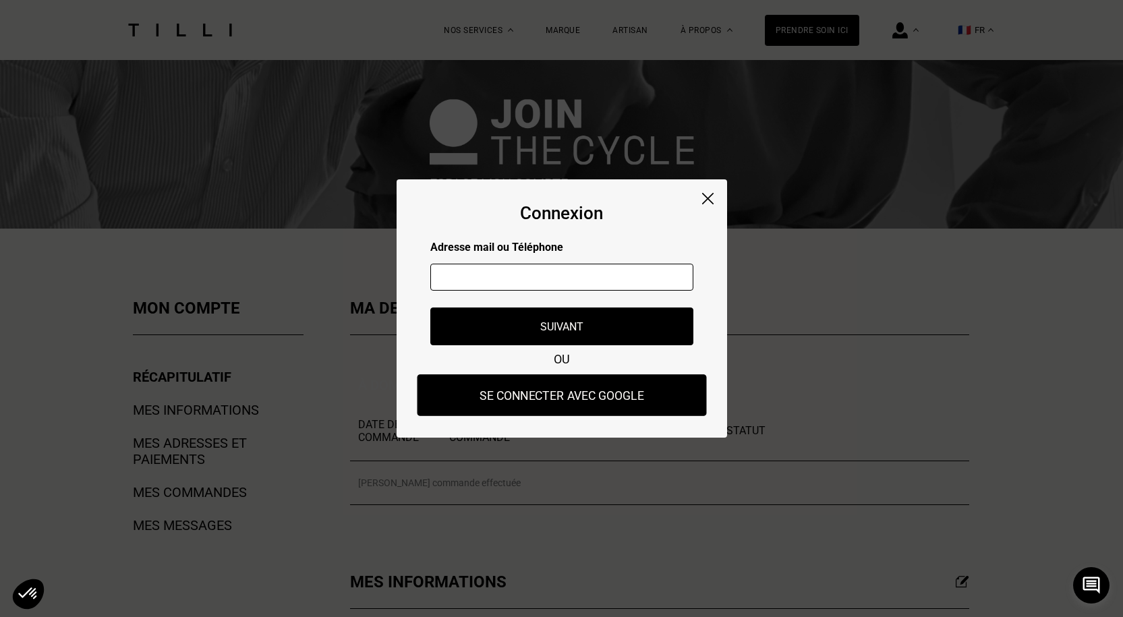
click at [559, 391] on button "Se connecter avec Google" at bounding box center [561, 395] width 289 height 42
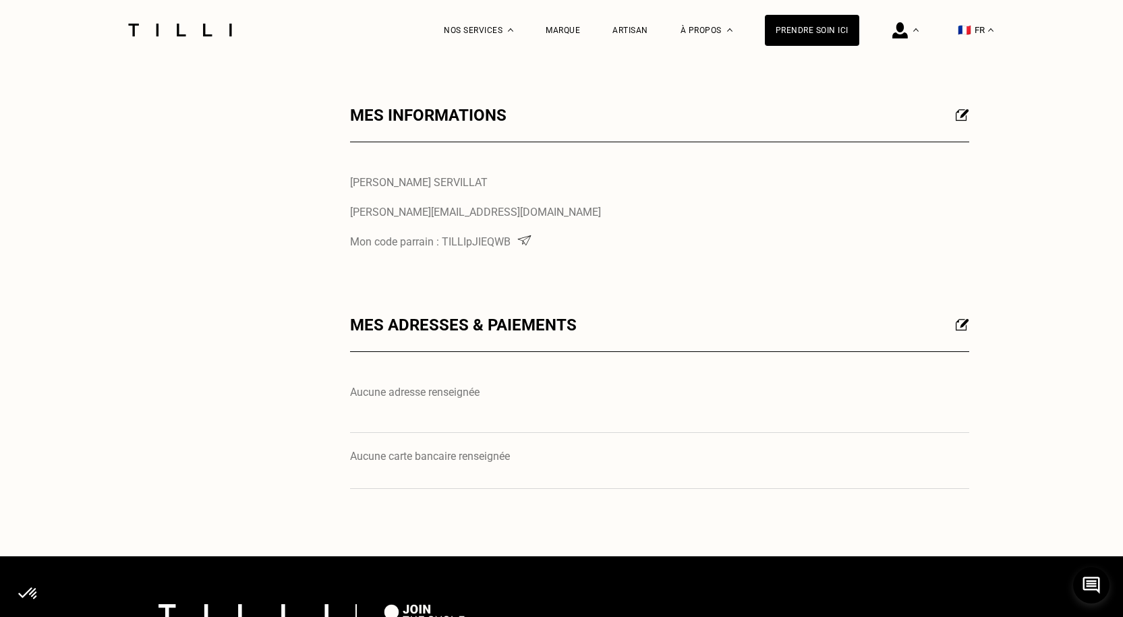
scroll to position [540, 0]
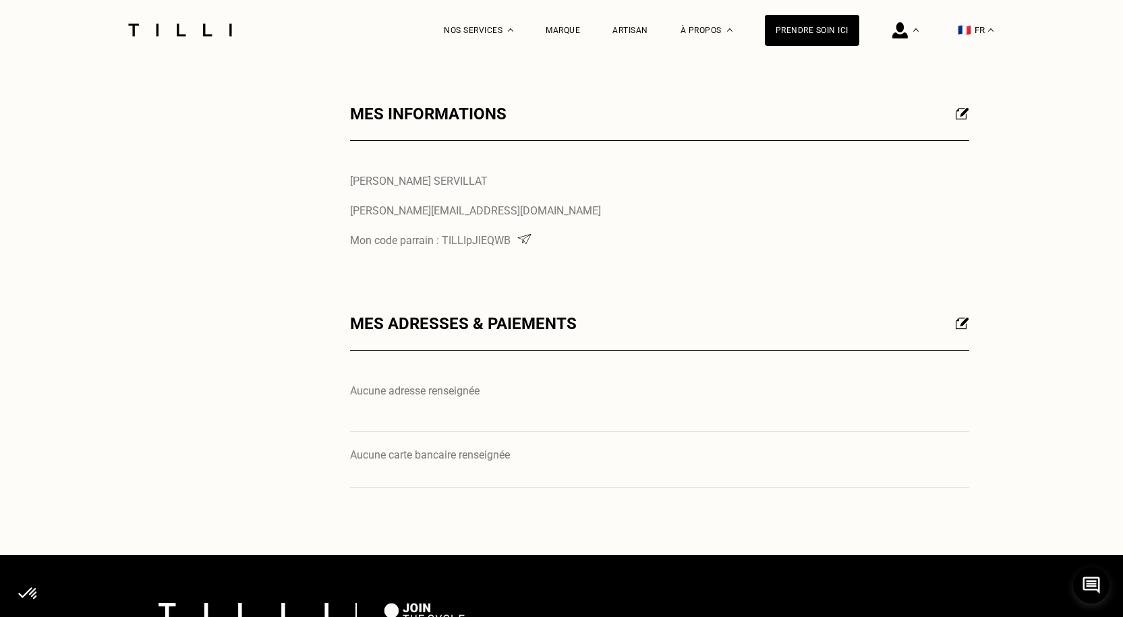
click at [963, 324] on img at bounding box center [962, 323] width 13 height 12
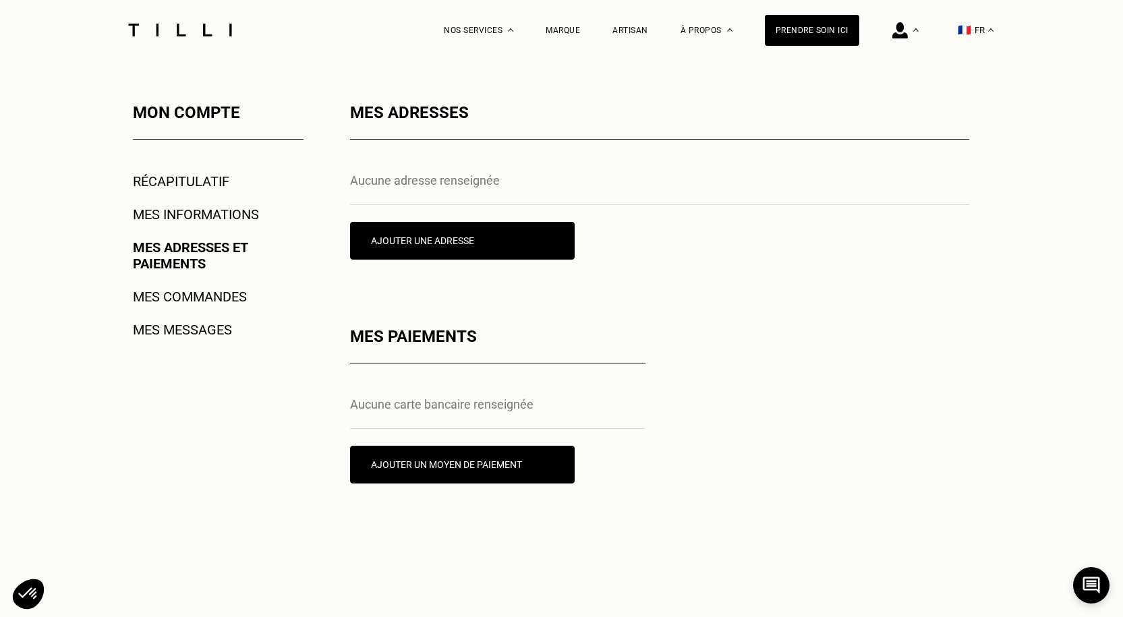
scroll to position [202, 0]
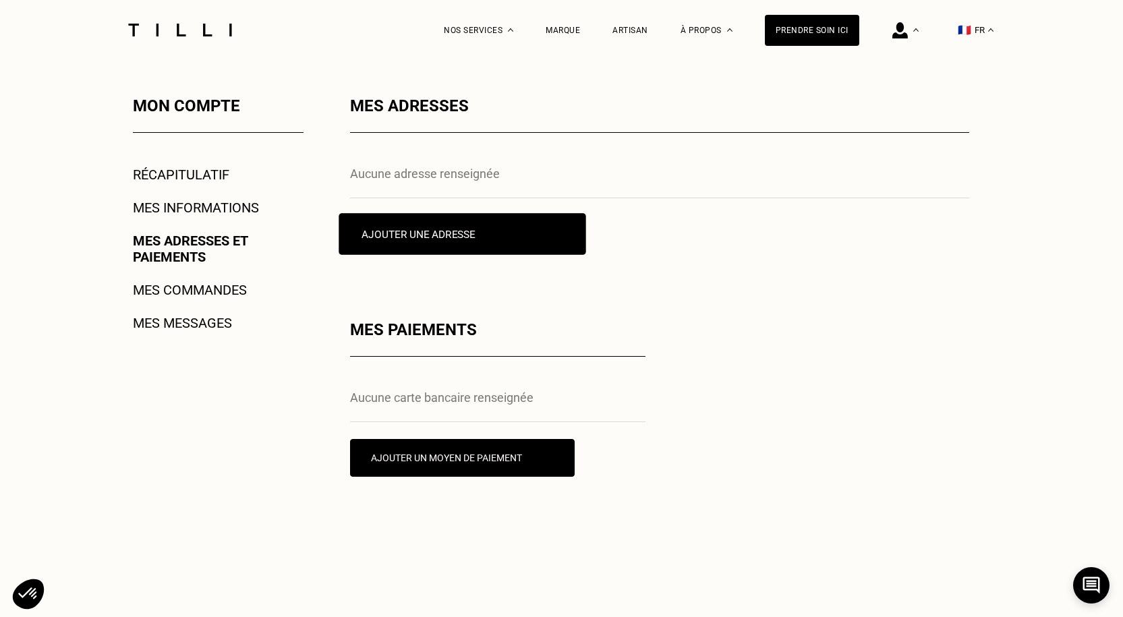
click at [422, 239] on button "Ajouter une adresse" at bounding box center [462, 234] width 247 height 42
select select "AT"
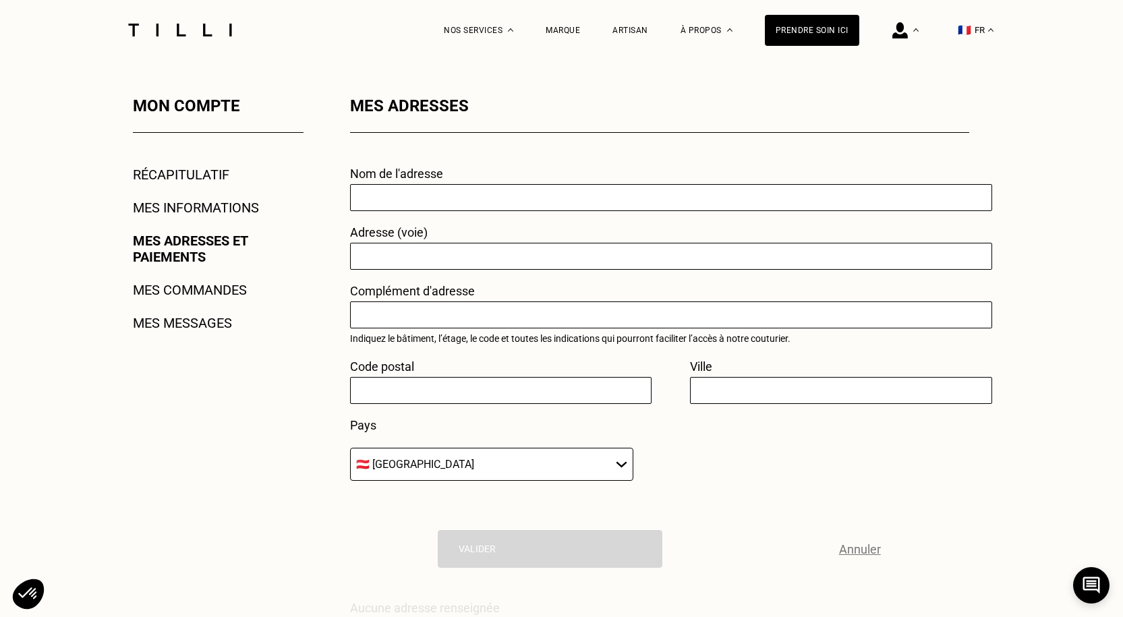
click at [415, 198] on input "text" at bounding box center [671, 197] width 642 height 27
type input "[STREET_ADDRESS]"
type input "78121"
type input "Crespières"
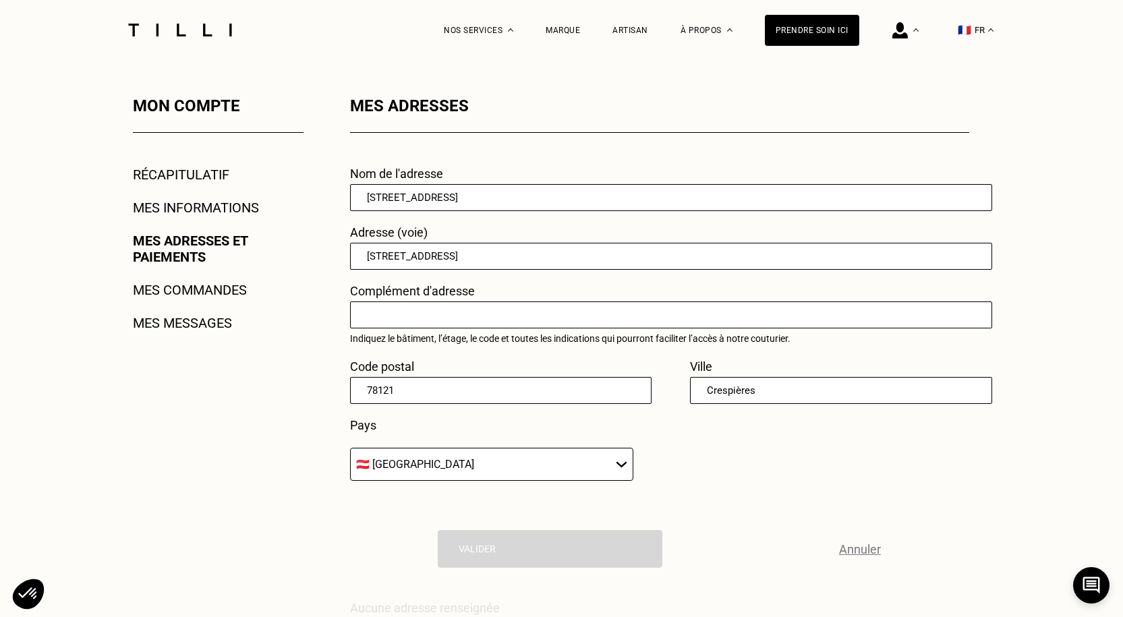
select select "FR"
click at [752, 494] on div "Nom de l'adresse [STREET_ADDRESS] Adresse (voie) [STREET_ADDRESS] Complément d'…" at bounding box center [659, 331] width 619 height 329
click at [815, 480] on div "Nom de l'adresse [STREET_ADDRESS] Adresse (voie) [STREET_ADDRESS] Complément d'…" at bounding box center [659, 331] width 619 height 329
click at [774, 391] on input "Crespières" at bounding box center [841, 390] width 302 height 27
click at [590, 389] on input "78121" at bounding box center [501, 390] width 302 height 27
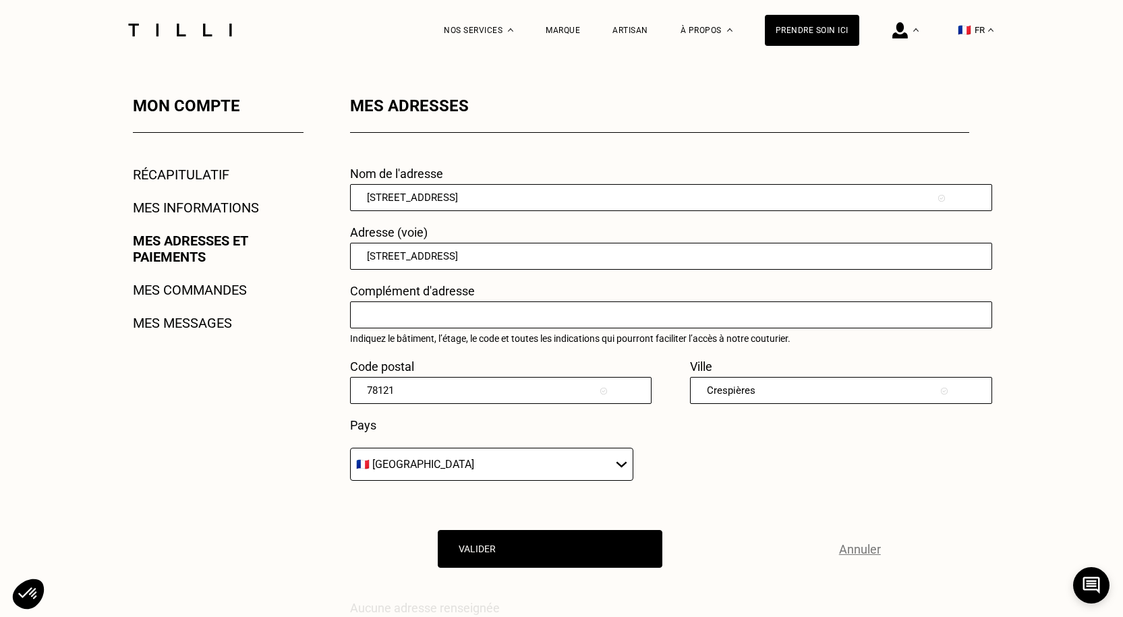
click at [438, 458] on select "🇩🇪 [GEOGRAPHIC_DATA] 🇦🇹 [GEOGRAPHIC_DATA] 🇧🇪 [GEOGRAPHIC_DATA] 🇧🇬 Bulgarie 🇨🇾 C…" at bounding box center [491, 464] width 283 height 33
click at [350, 453] on select "🇩🇪 [GEOGRAPHIC_DATA] 🇦🇹 [GEOGRAPHIC_DATA] 🇧🇪 [GEOGRAPHIC_DATA] 🇧🇬 Bulgarie 🇨🇾 C…" at bounding box center [491, 464] width 283 height 33
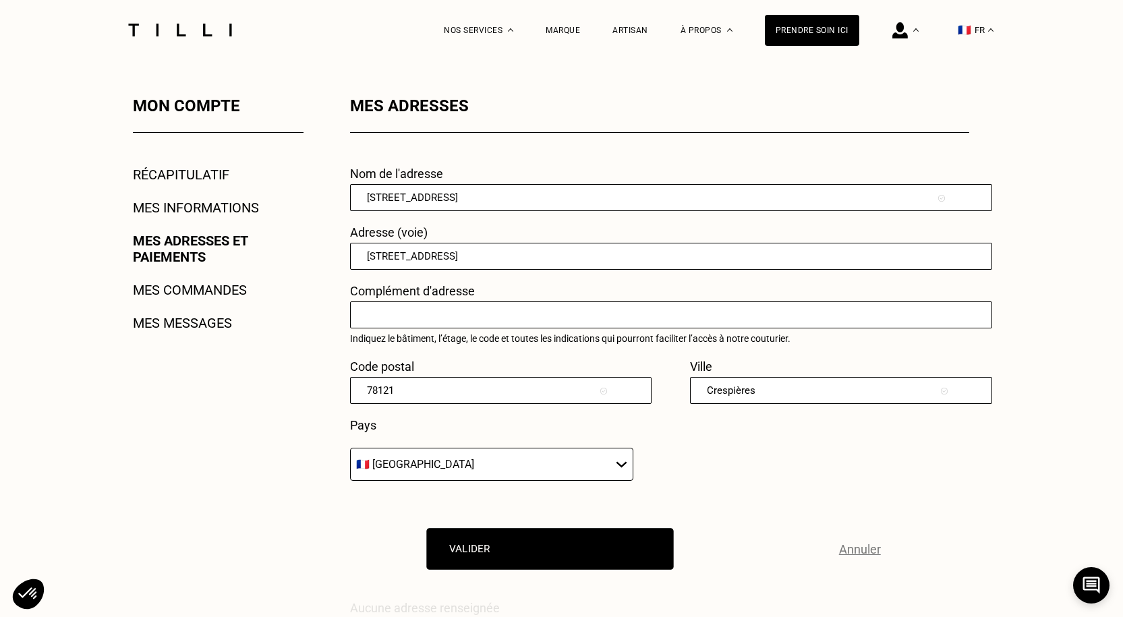
click at [531, 551] on button "Valider" at bounding box center [550, 549] width 247 height 42
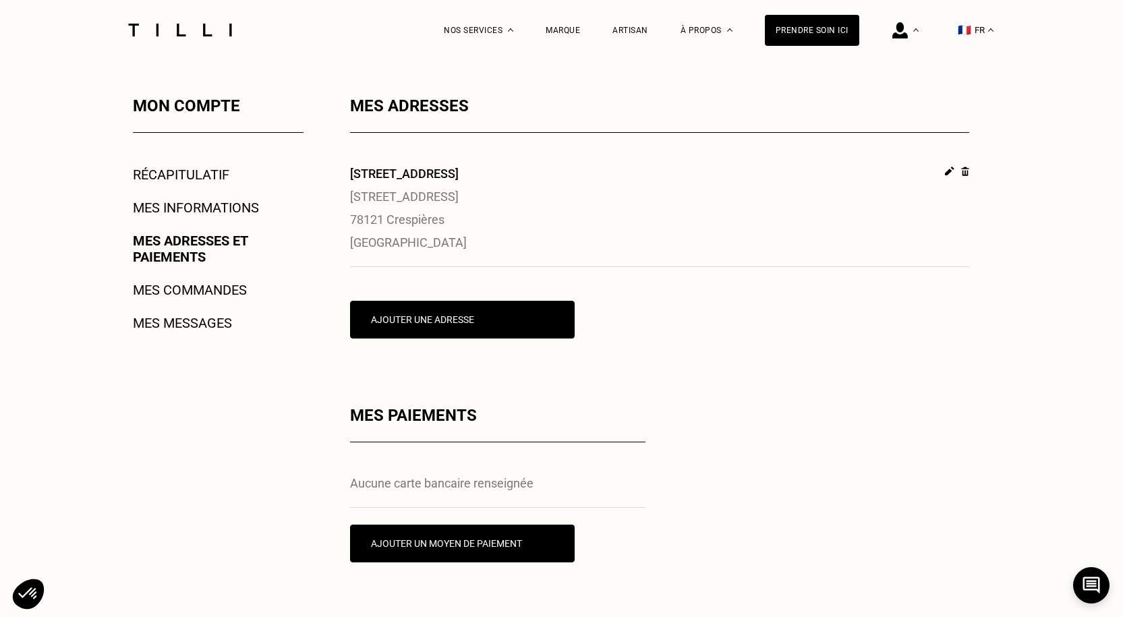
click at [194, 289] on link "Mes commandes" at bounding box center [190, 290] width 114 height 16
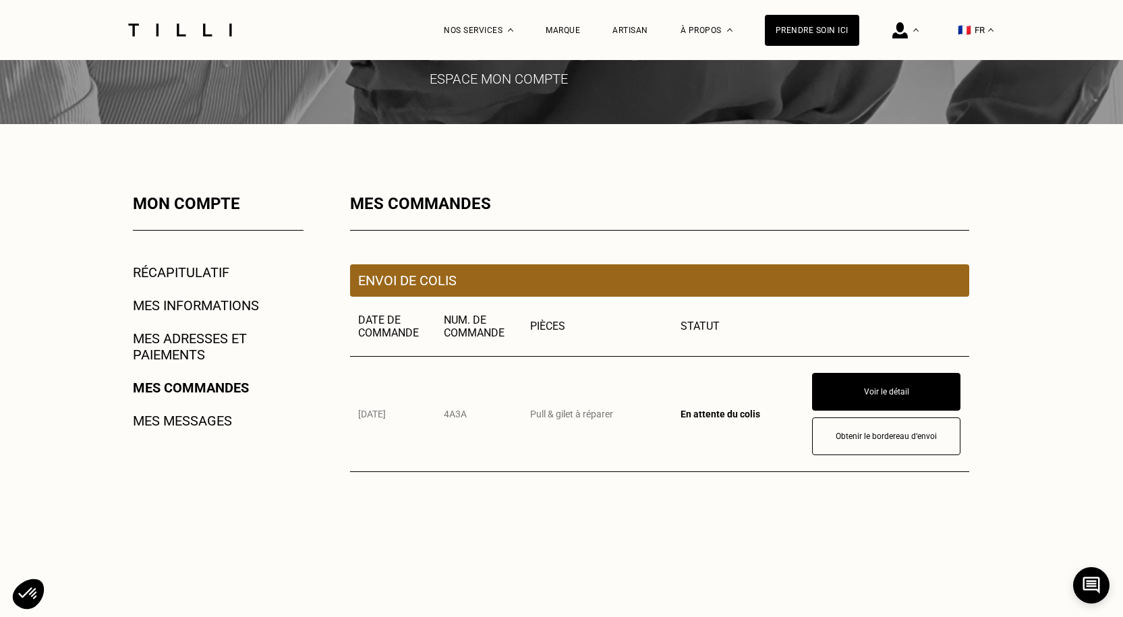
scroll to position [135, 0]
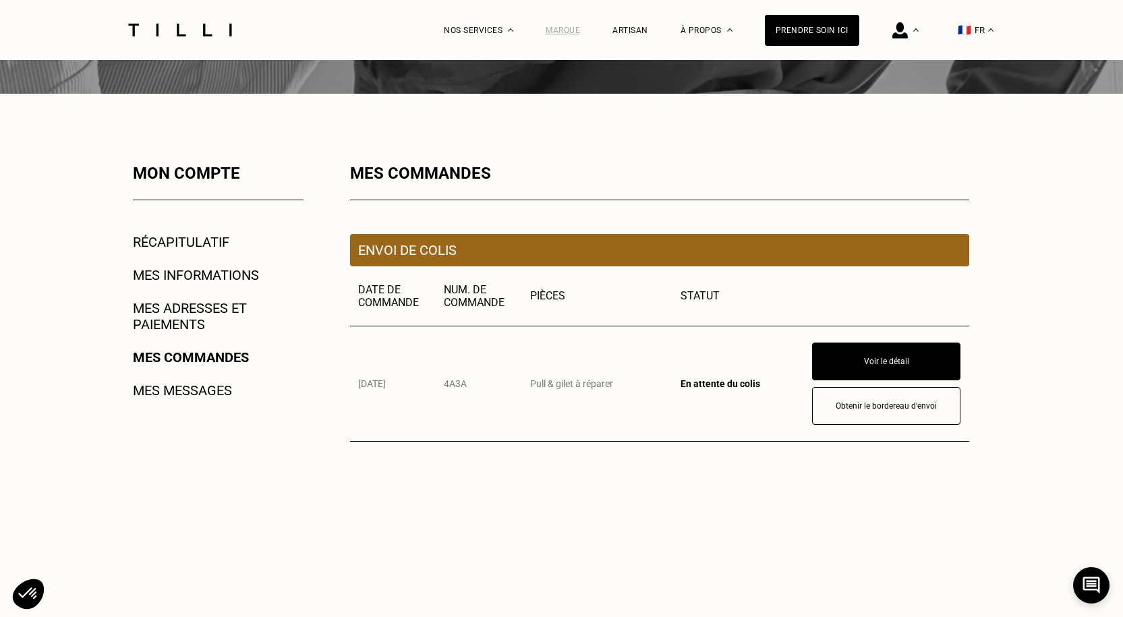
click at [577, 30] on div "Marque" at bounding box center [563, 30] width 34 height 9
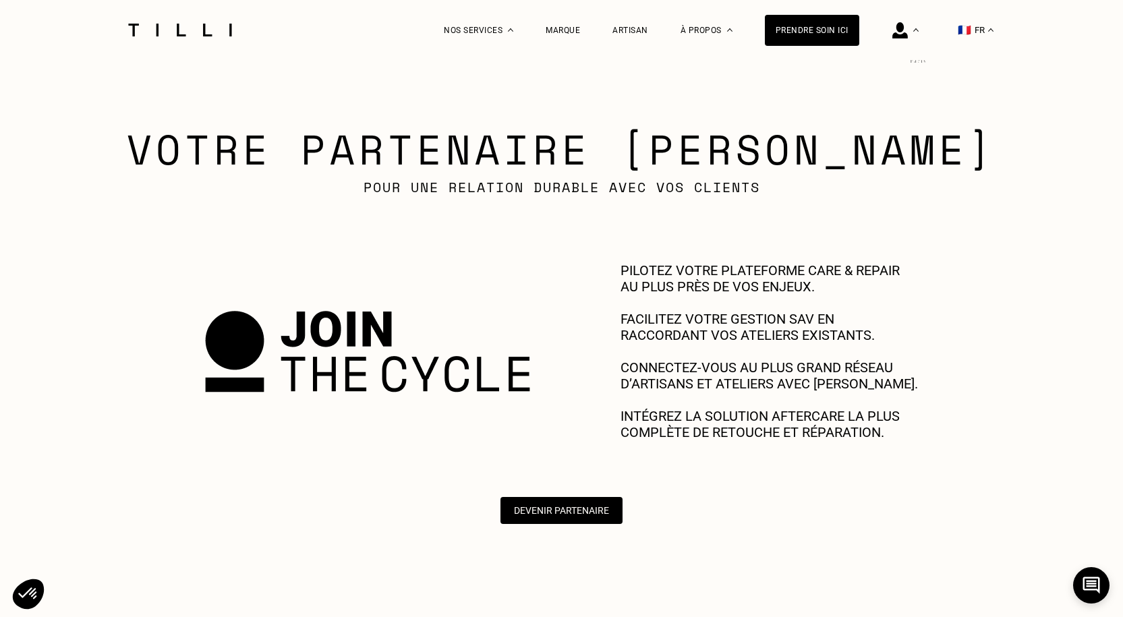
scroll to position [540, 0]
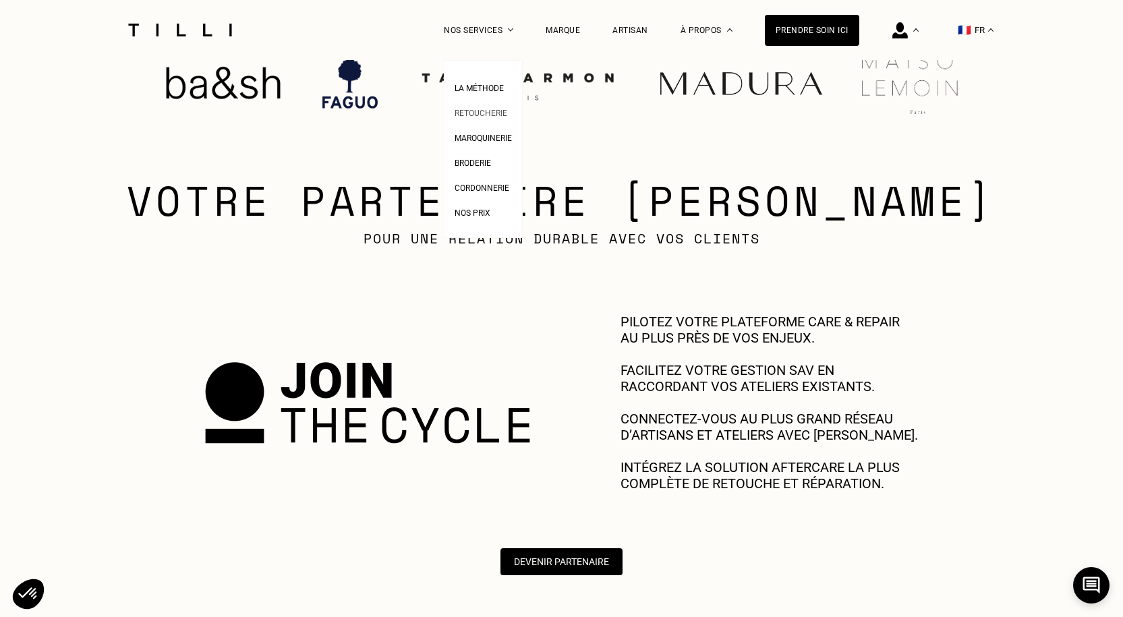
click at [492, 113] on span "Retoucherie" at bounding box center [481, 113] width 53 height 9
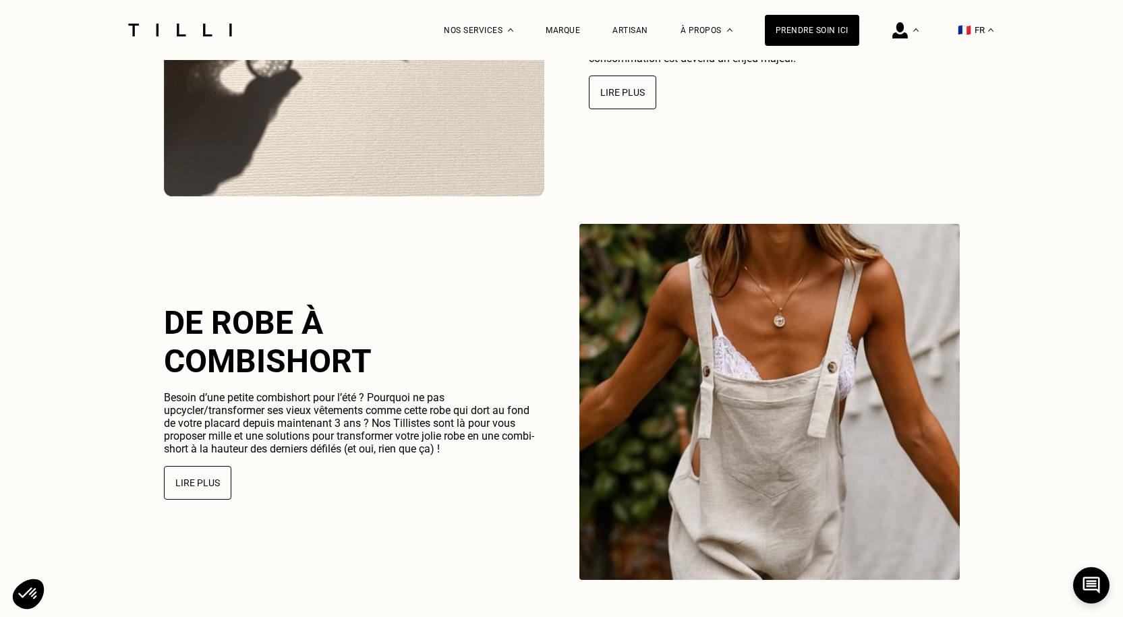
scroll to position [3036, 0]
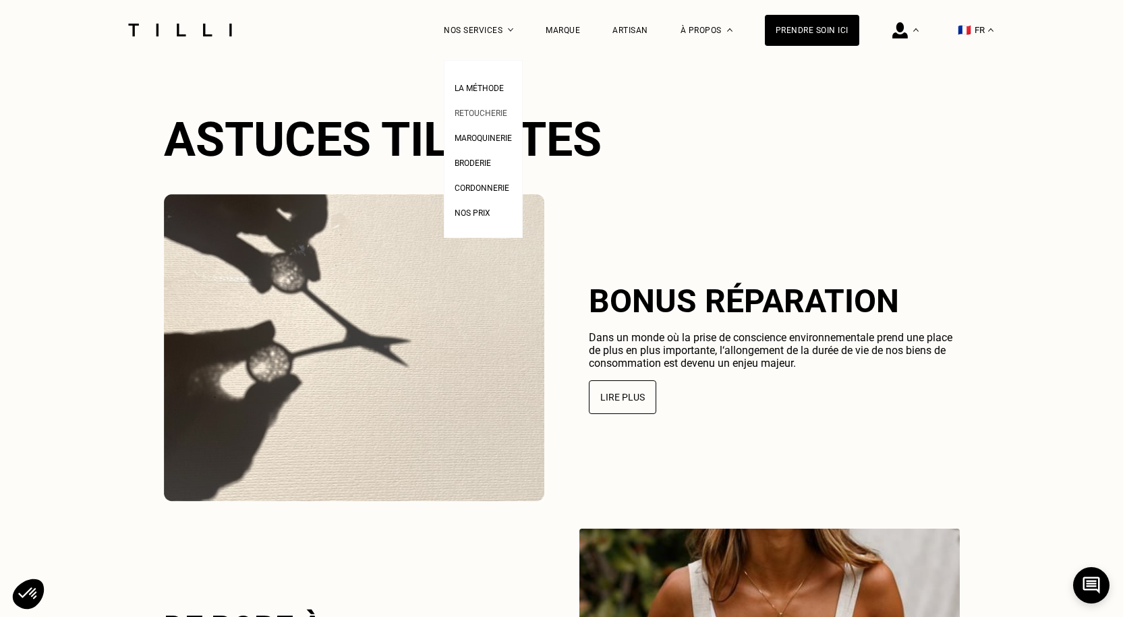
click at [491, 116] on span "Retoucherie" at bounding box center [481, 113] width 53 height 9
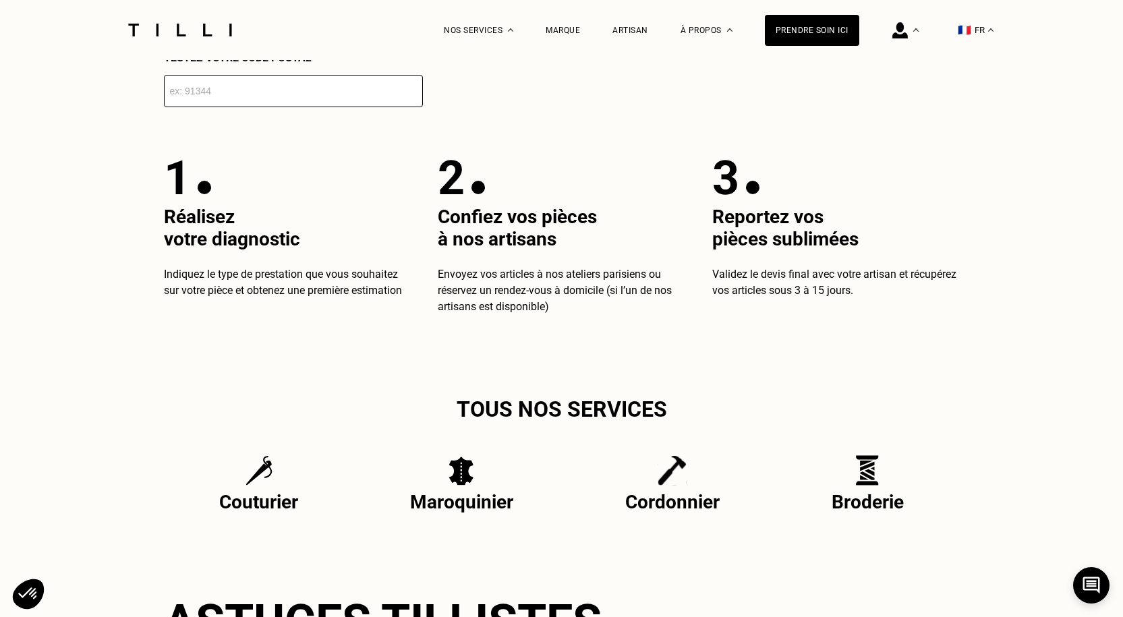
scroll to position [2564, 0]
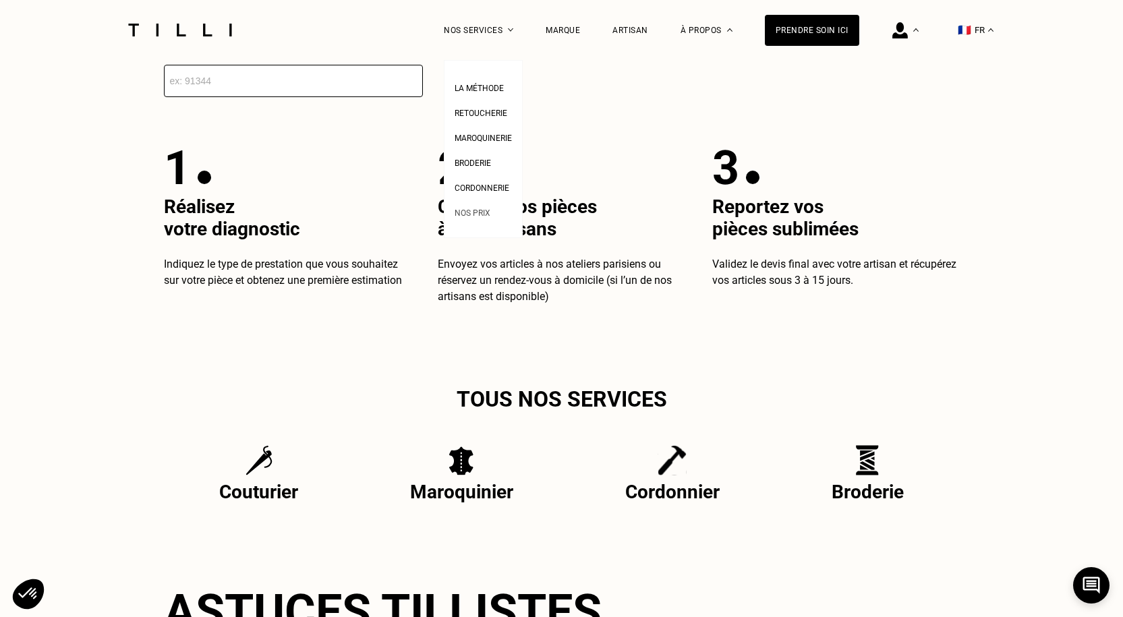
click at [490, 212] on span "Nos prix" at bounding box center [473, 212] width 36 height 9
select select "FR"
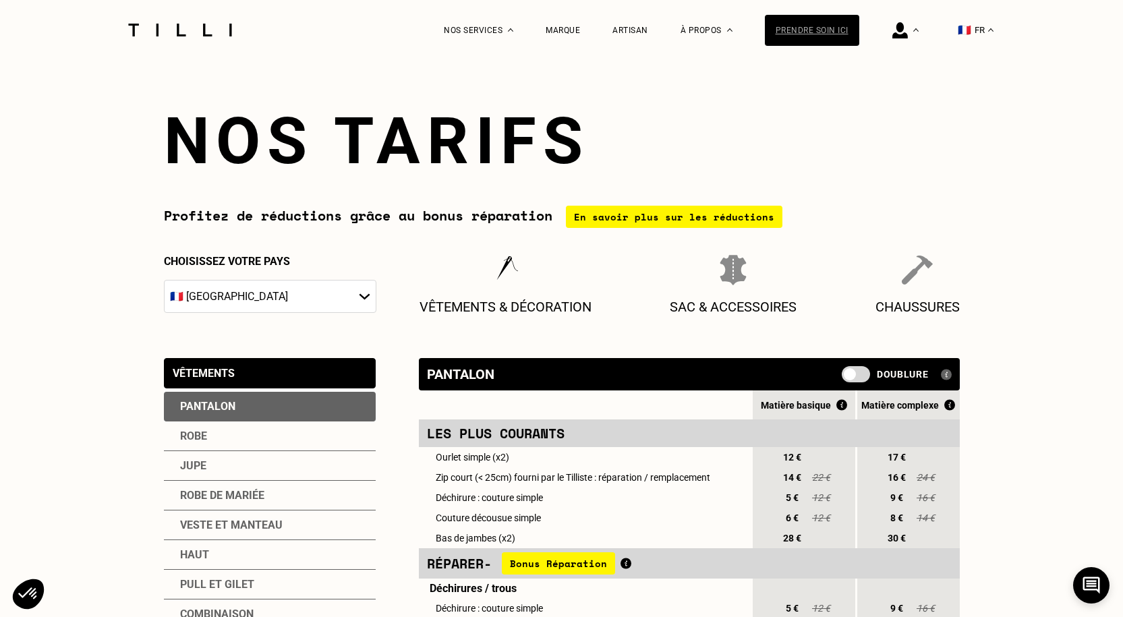
click at [837, 31] on div "Prendre soin ici" at bounding box center [812, 30] width 94 height 31
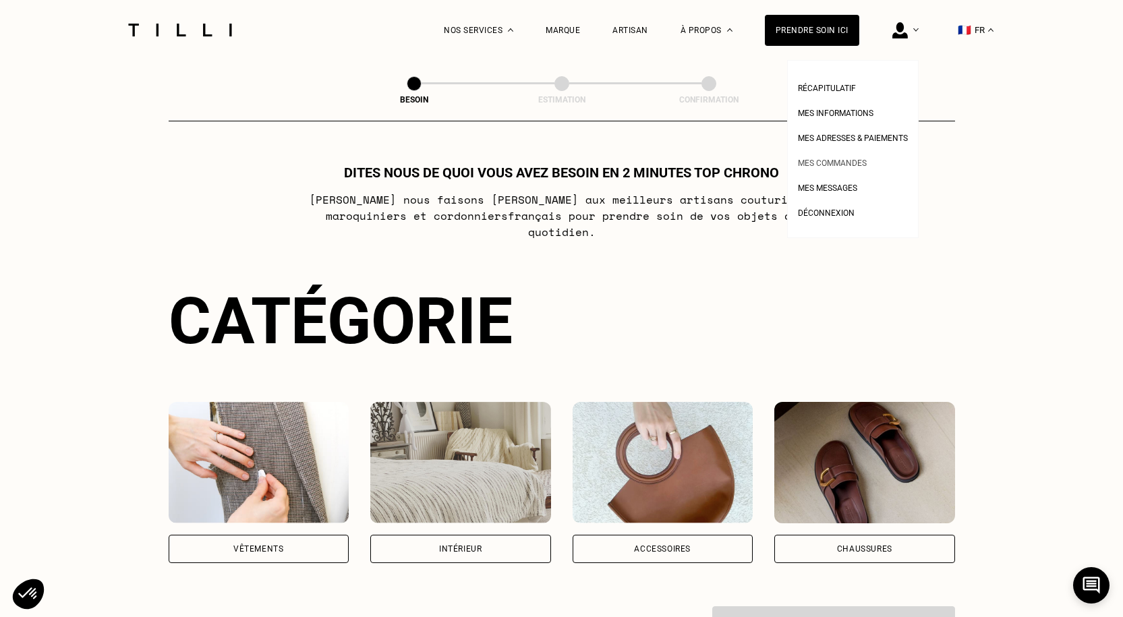
click at [853, 165] on span "Mes commandes" at bounding box center [832, 163] width 69 height 9
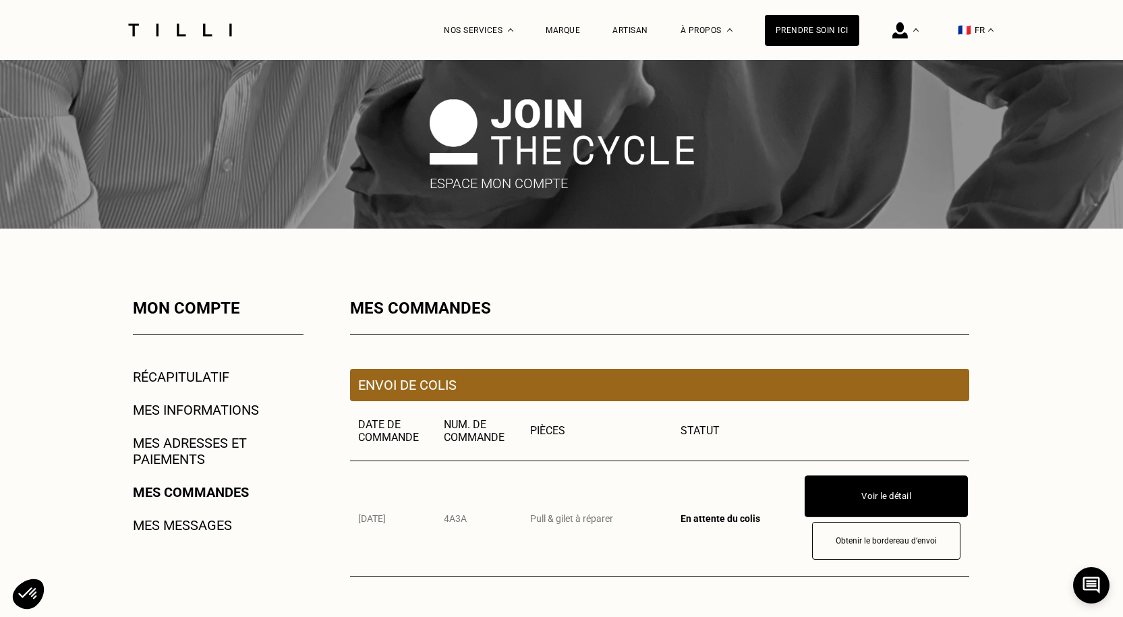
click at [881, 492] on button "Voir le détail" at bounding box center [886, 497] width 163 height 42
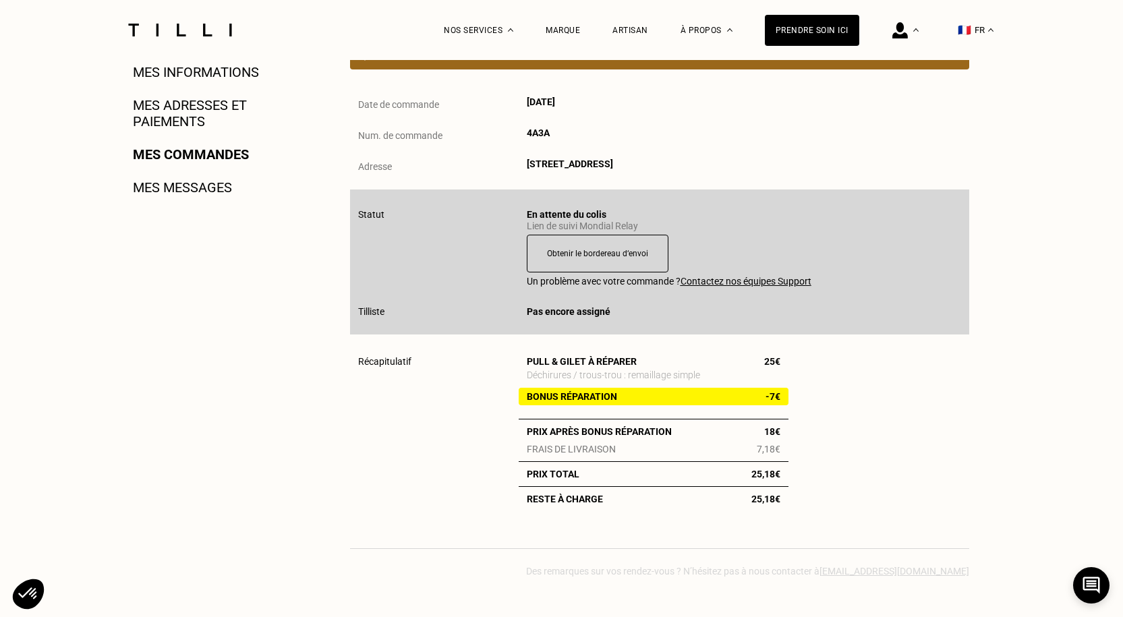
scroll to position [337, 0]
click at [194, 185] on link "Mes messages" at bounding box center [182, 188] width 99 height 16
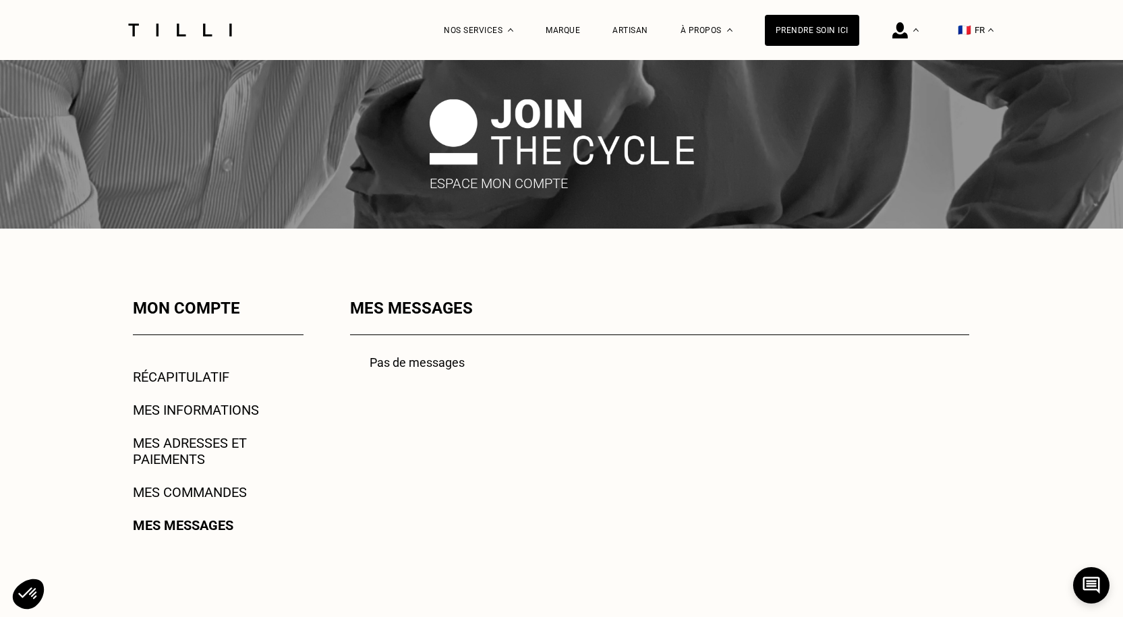
click at [182, 448] on link "Mes adresses et paiements" at bounding box center [218, 451] width 171 height 32
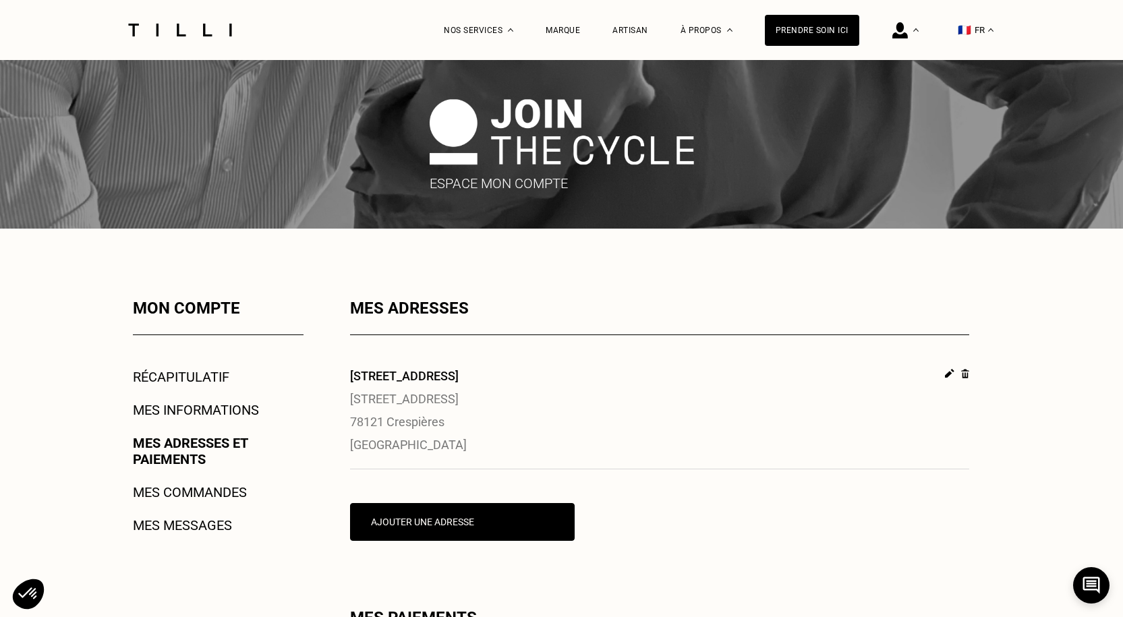
click at [184, 411] on link "Mes informations" at bounding box center [196, 410] width 126 height 16
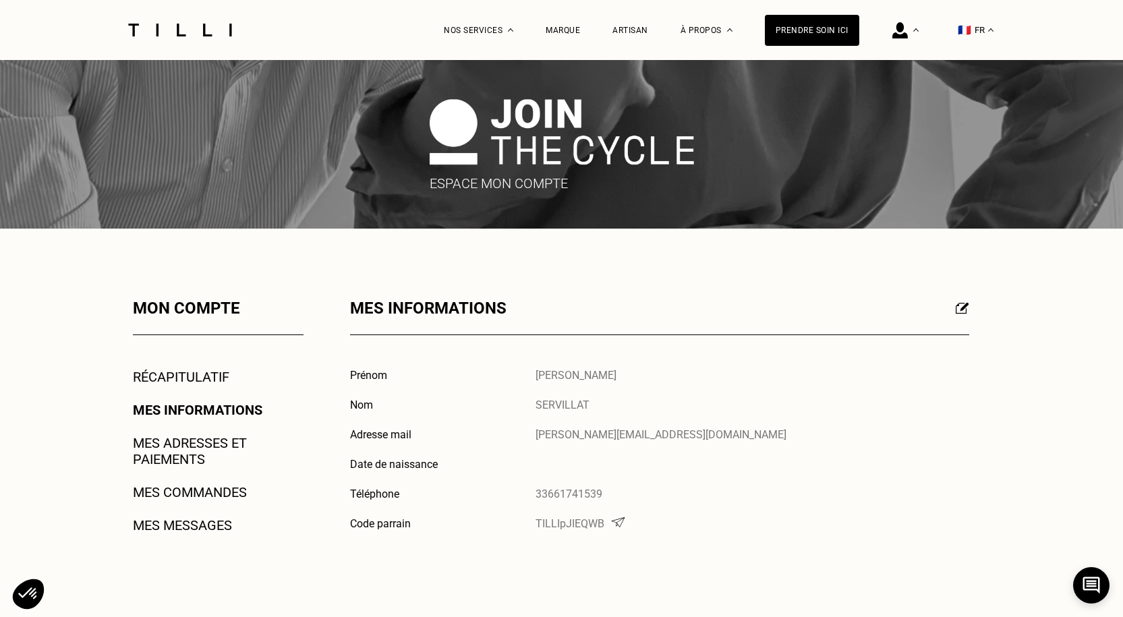
click at [191, 374] on link "Récapitulatif" at bounding box center [181, 377] width 96 height 16
